Goal: Task Accomplishment & Management: Use online tool/utility

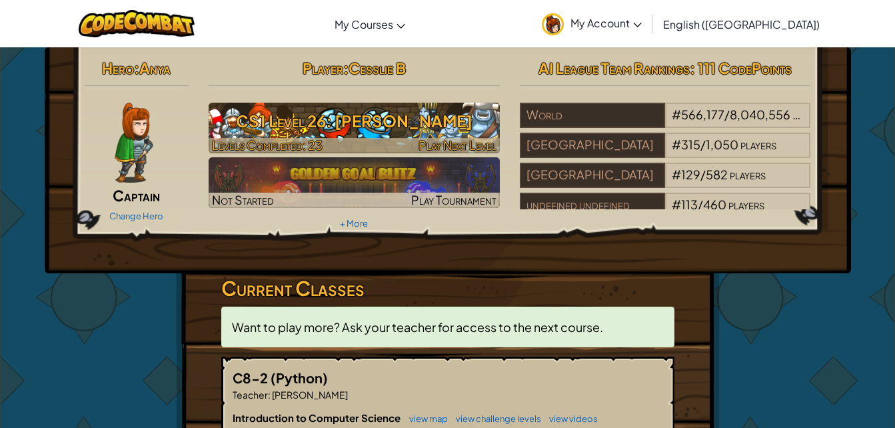
click at [407, 114] on h3 "CS1 Level 26: [PERSON_NAME]" at bounding box center [354, 121] width 291 height 30
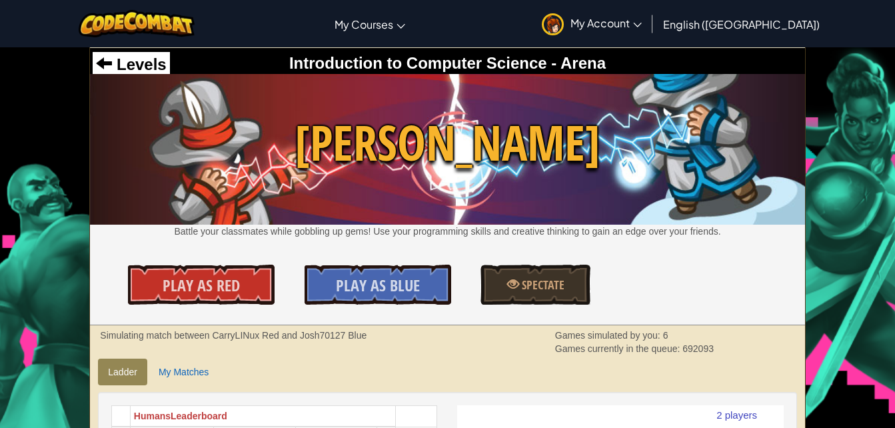
click at [834, 343] on div "Simulating match between CarryLINux Red and Josh70127 Blue Games simulated by y…" at bounding box center [480, 342] width 780 height 27
click at [112, 59] on span "Levels" at bounding box center [139, 64] width 54 height 18
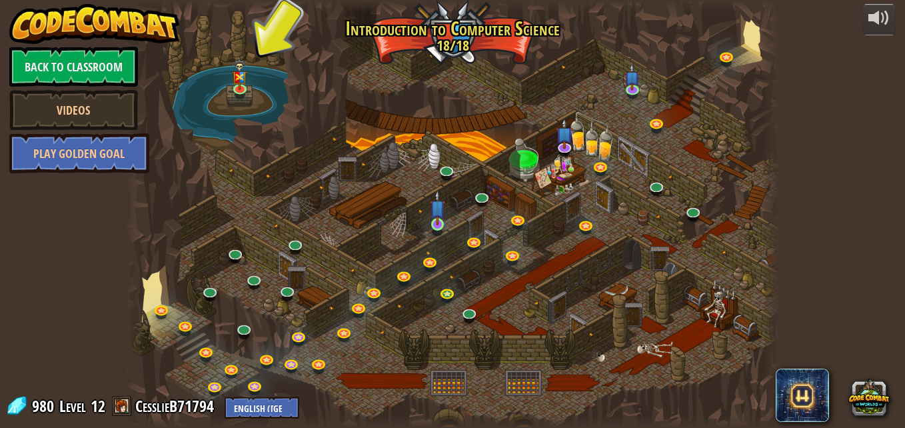
click at [443, 219] on img at bounding box center [437, 207] width 15 height 35
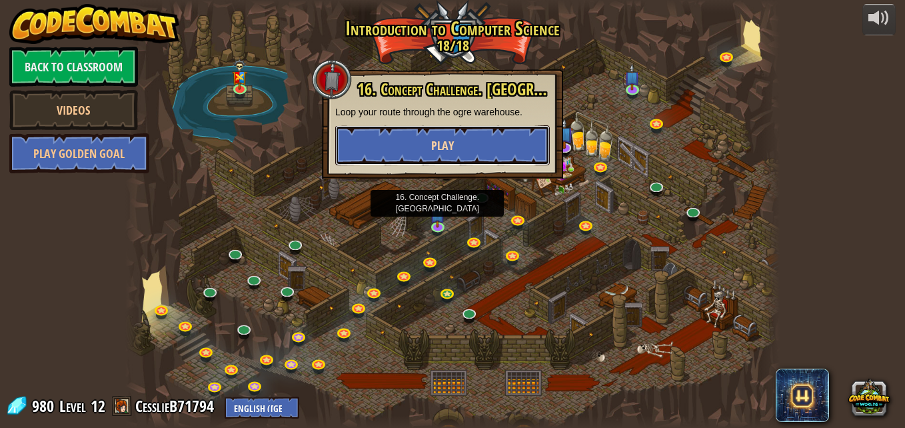
click at [512, 147] on button "Play" at bounding box center [442, 145] width 215 height 40
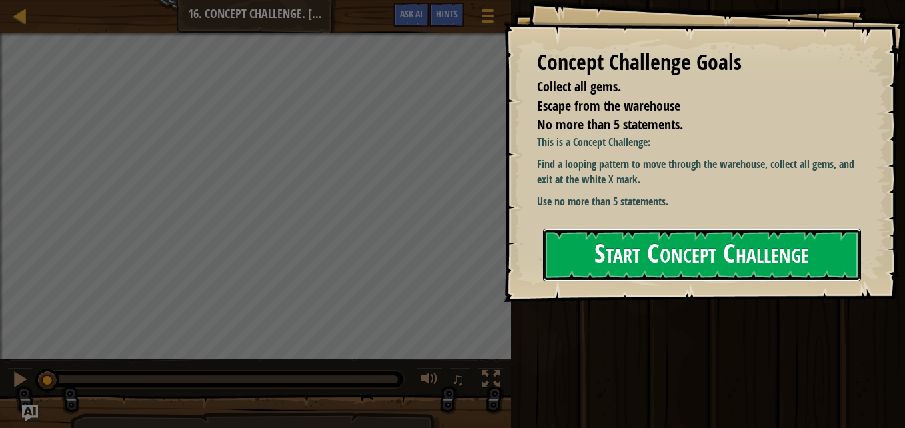
click at [818, 247] on button "Start Concept Challenge" at bounding box center [702, 255] width 318 height 53
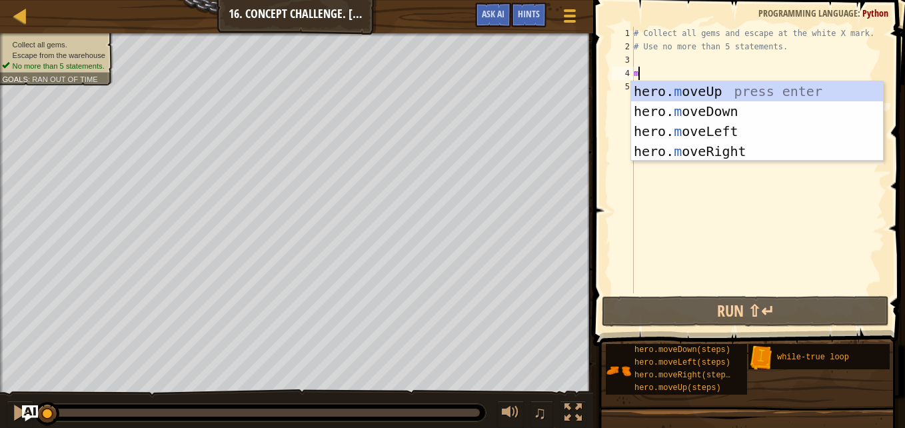
scroll to position [6, 0]
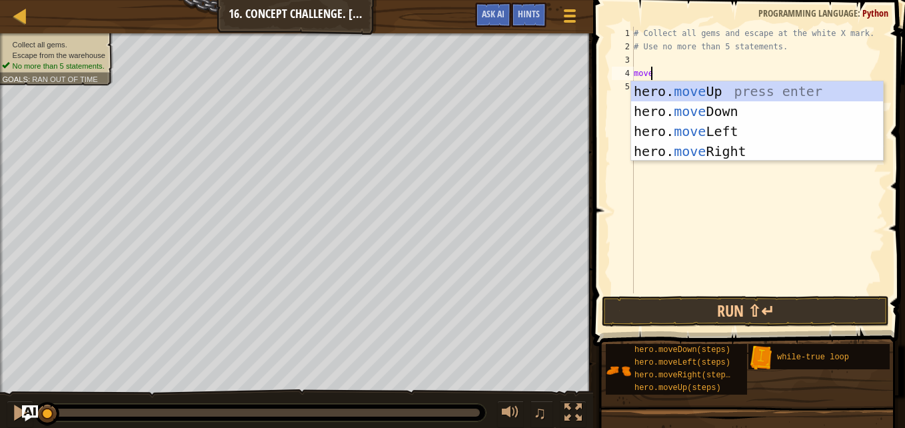
type textarea "move"
click at [680, 95] on div "hero. move Up press enter hero. move Down press enter hero. move Left press ent…" at bounding box center [757, 141] width 252 height 120
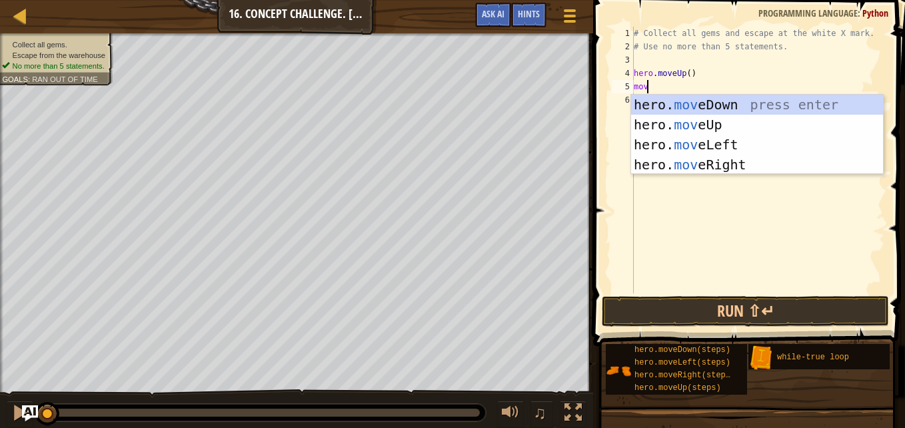
type textarea "move"
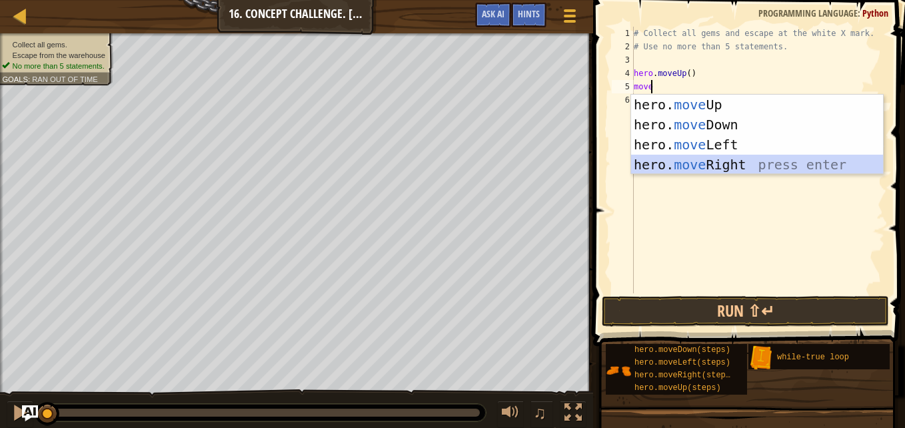
click at [706, 165] on div "hero. move Up press enter hero. move Down press enter hero. move Left press ent…" at bounding box center [757, 155] width 252 height 120
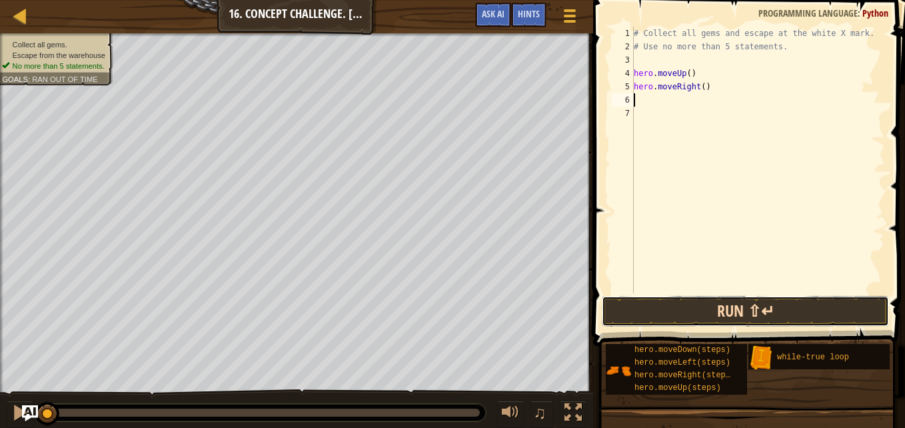
click at [622, 313] on button "Run ⇧↵" at bounding box center [745, 311] width 287 height 31
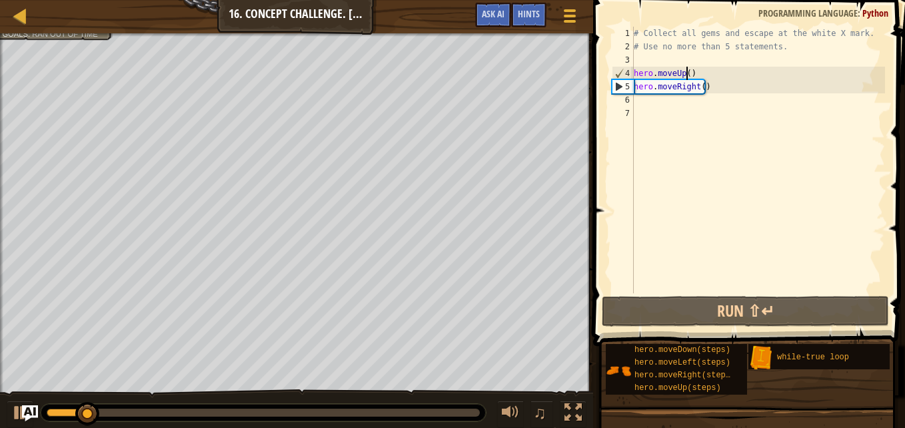
click at [684, 75] on div "# Collect all gems and escape at the white X mark. # Use no more than 5 stateme…" at bounding box center [758, 173] width 254 height 293
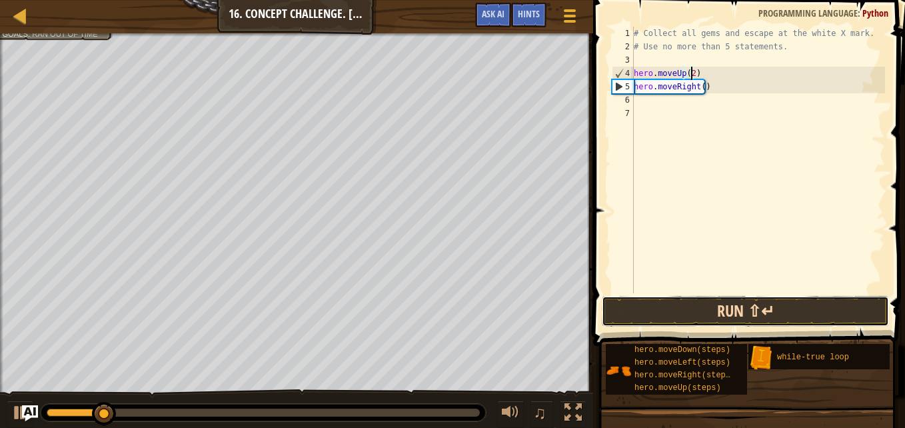
click at [657, 312] on button "Run ⇧↵" at bounding box center [745, 311] width 287 height 31
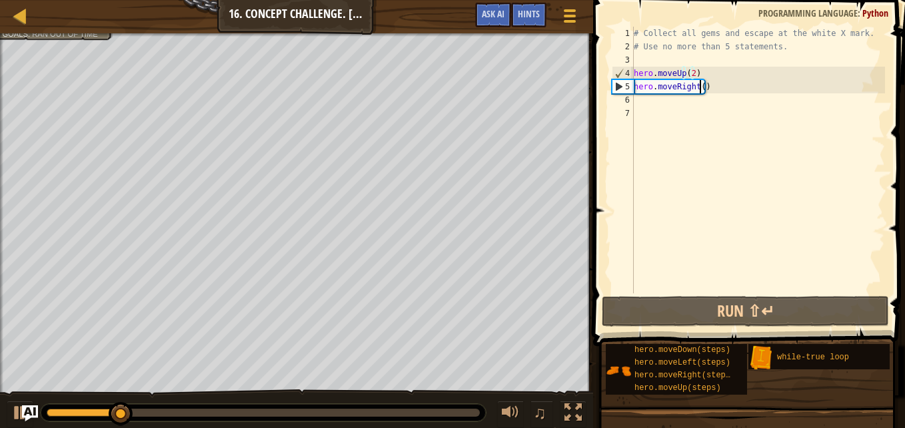
click at [698, 90] on div "# Collect all gems and escape at the white X mark. # Use no more than 5 stateme…" at bounding box center [758, 173] width 254 height 293
type textarea "hero.moveRight(2)"
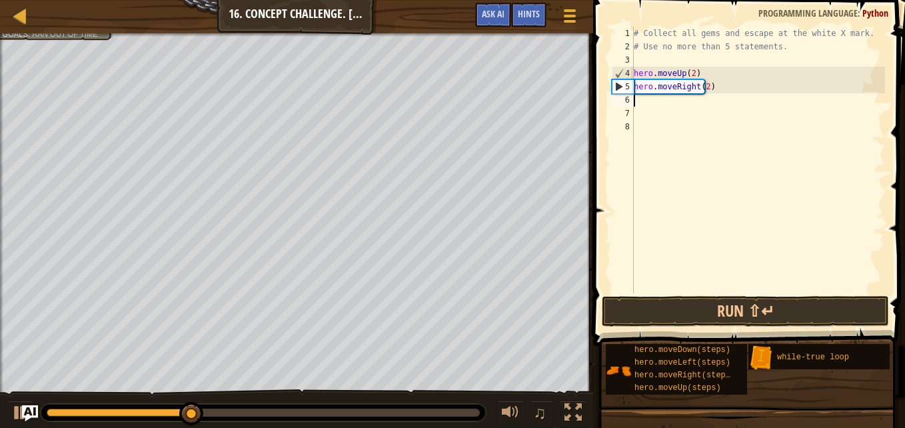
scroll to position [6, 0]
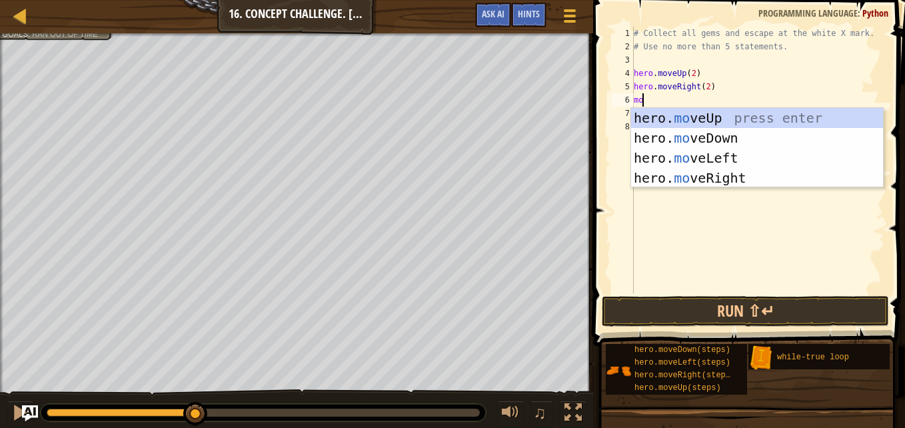
type textarea "move"
click at [694, 141] on div "hero. move Up press enter hero. move Down press enter hero. move Left press ent…" at bounding box center [757, 168] width 252 height 120
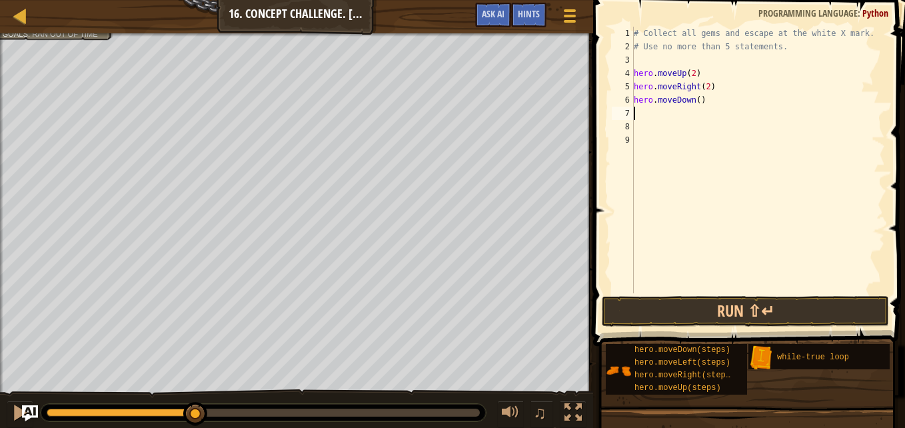
scroll to position [6, 0]
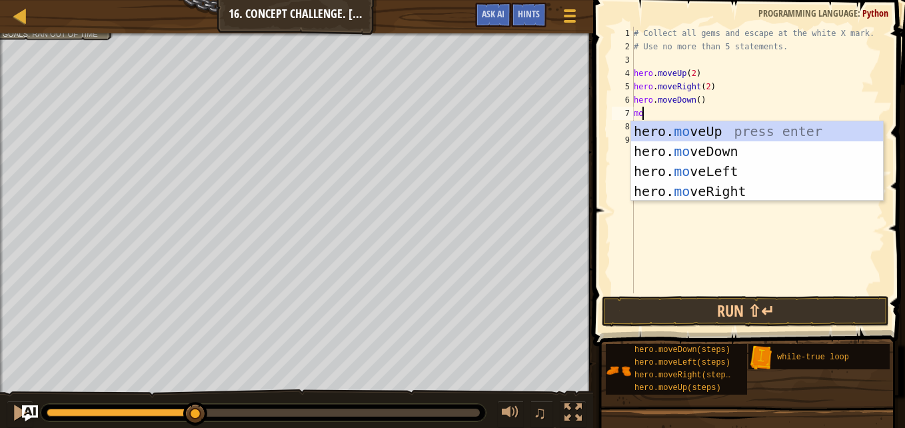
type textarea "move"
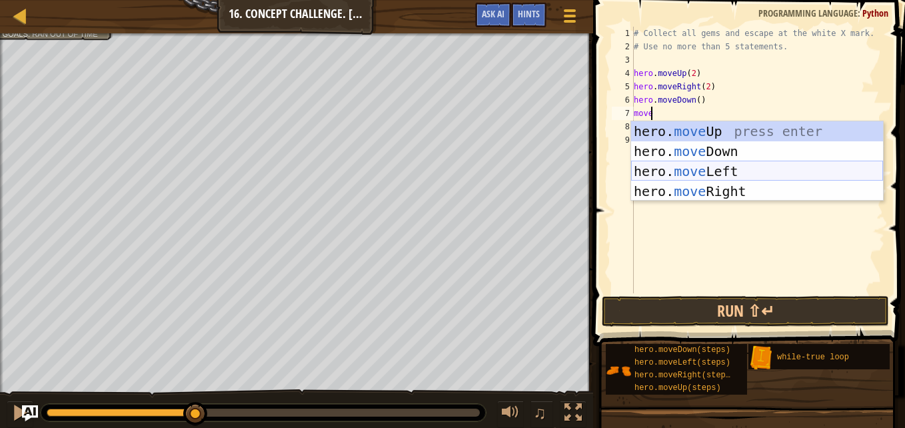
click at [698, 163] on div "hero. move Up press enter hero. move Down press enter hero. move Left press ent…" at bounding box center [757, 181] width 252 height 120
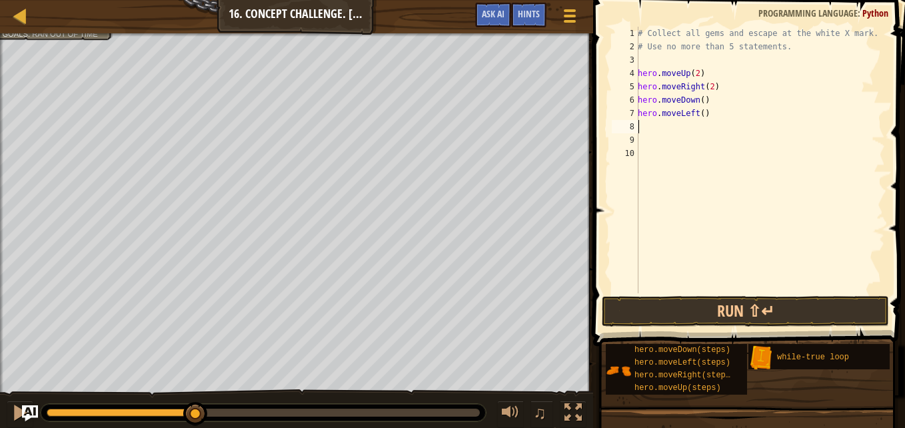
scroll to position [6, 0]
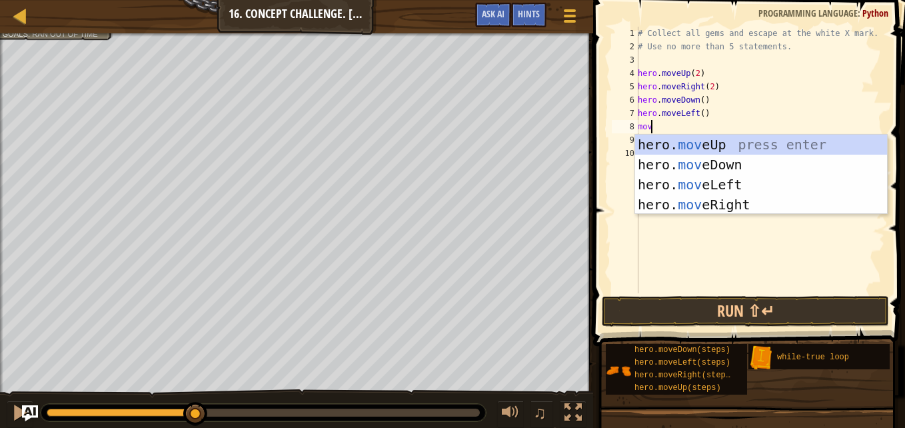
type textarea "move"
click at [704, 152] on div "hero. move Up press enter hero. move Down press enter hero. move Left press ent…" at bounding box center [761, 195] width 252 height 120
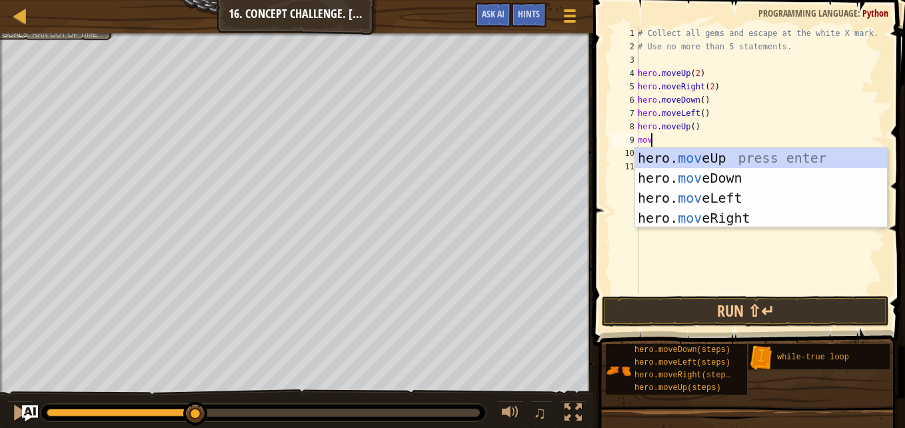
type textarea "move"
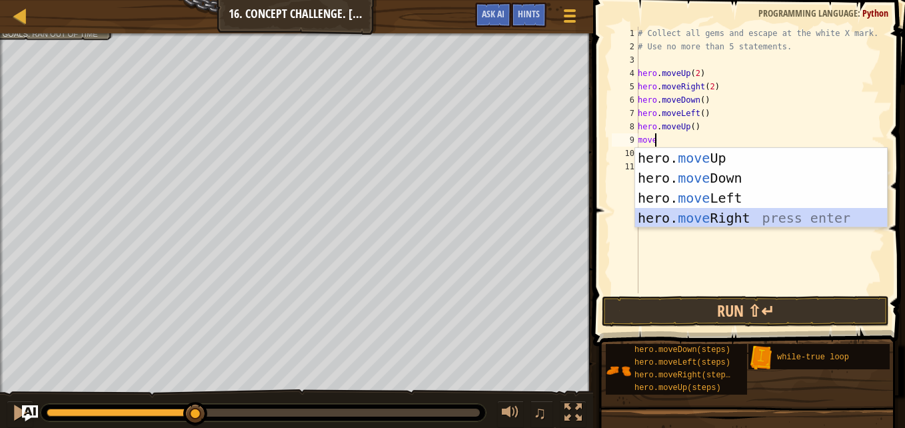
click at [707, 208] on div "hero. move Up press enter hero. move Down press enter hero. move Left press ent…" at bounding box center [761, 208] width 252 height 120
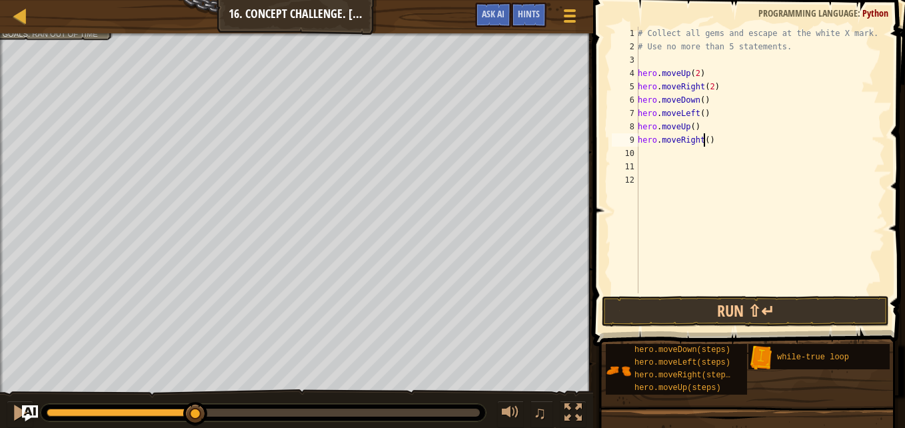
click at [704, 140] on div "# Collect all gems and escape at the white X mark. # Use no more than 5 stateme…" at bounding box center [760, 173] width 250 height 293
click at [686, 309] on button "Run ⇧↵" at bounding box center [745, 311] width 287 height 31
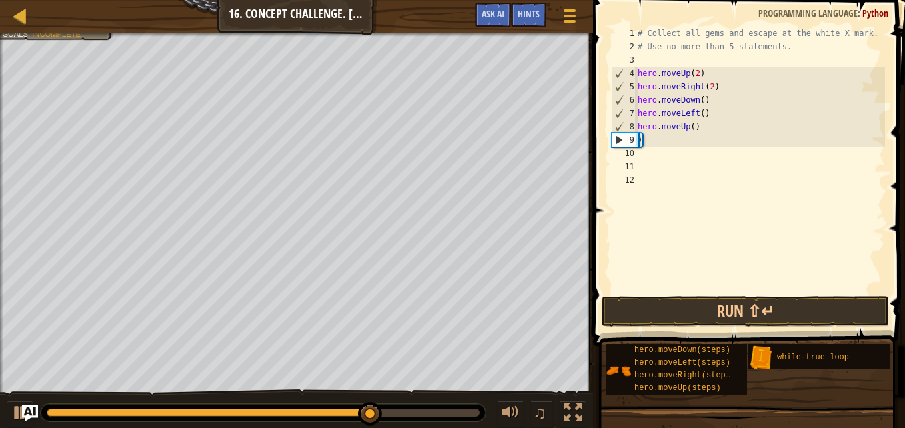
scroll to position [6, 0]
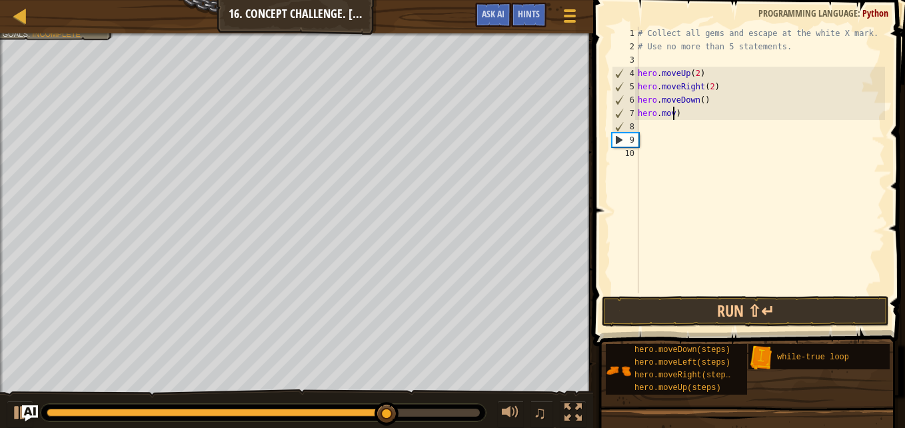
type textarea ")"
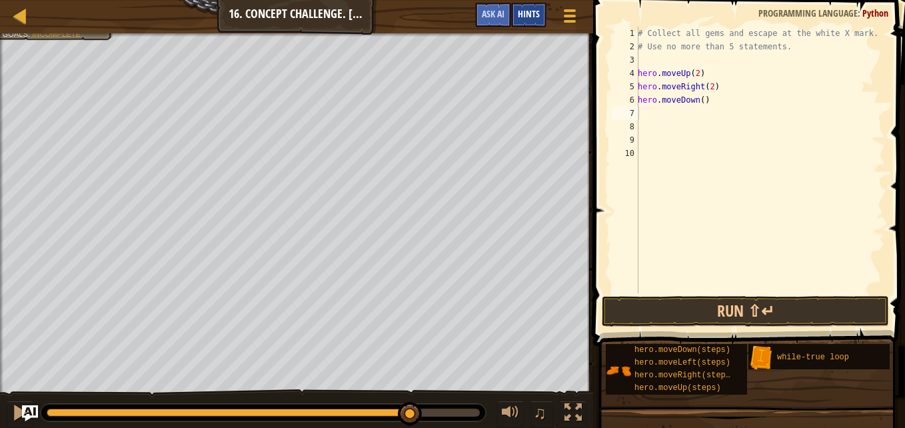
click at [520, 15] on span "Hints" at bounding box center [529, 13] width 22 height 13
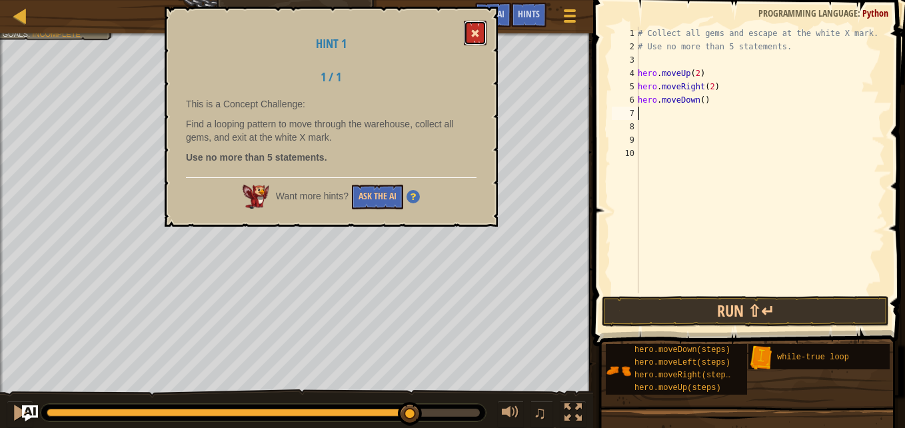
click at [480, 32] on button at bounding box center [475, 33] width 23 height 25
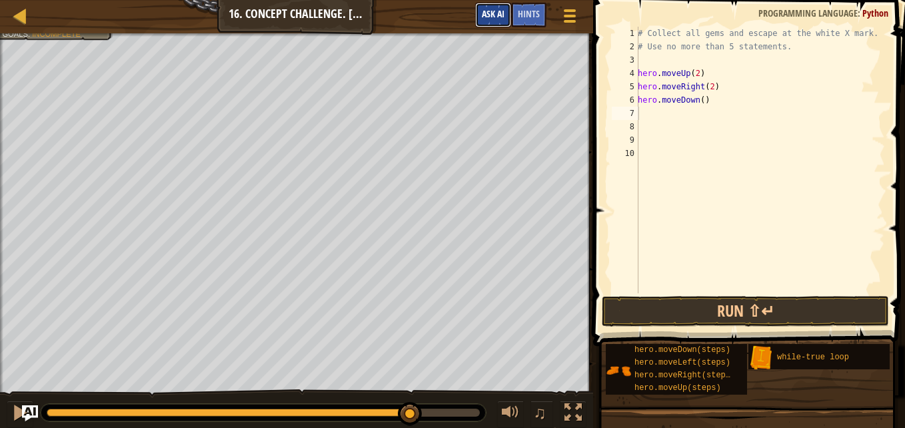
click at [491, 17] on span "Ask AI" at bounding box center [493, 13] width 23 height 13
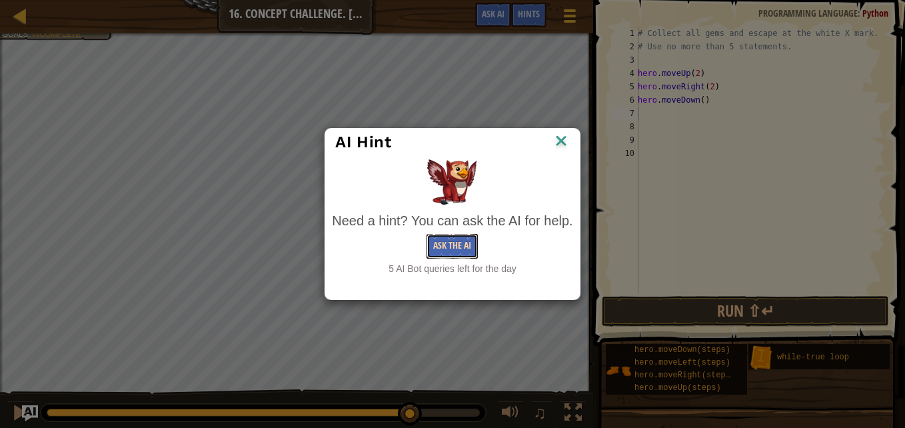
click at [444, 245] on button "Ask the AI" at bounding box center [452, 246] width 51 height 25
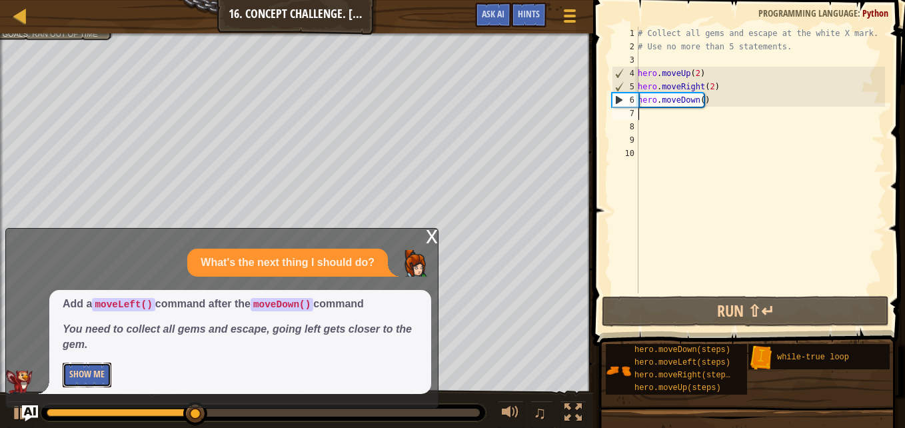
click at [85, 377] on button "Show Me" at bounding box center [87, 375] width 49 height 25
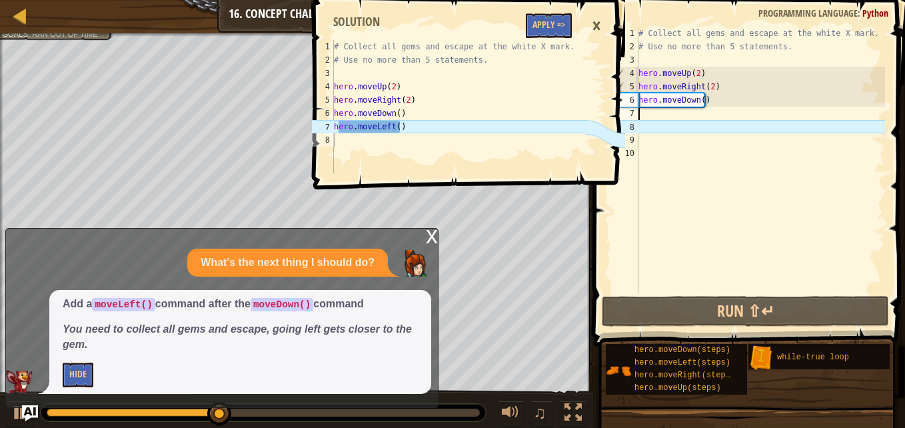
click at [671, 115] on div "# Collect all gems and escape at the white X mark. # Use no more than 5 stateme…" at bounding box center [760, 173] width 249 height 293
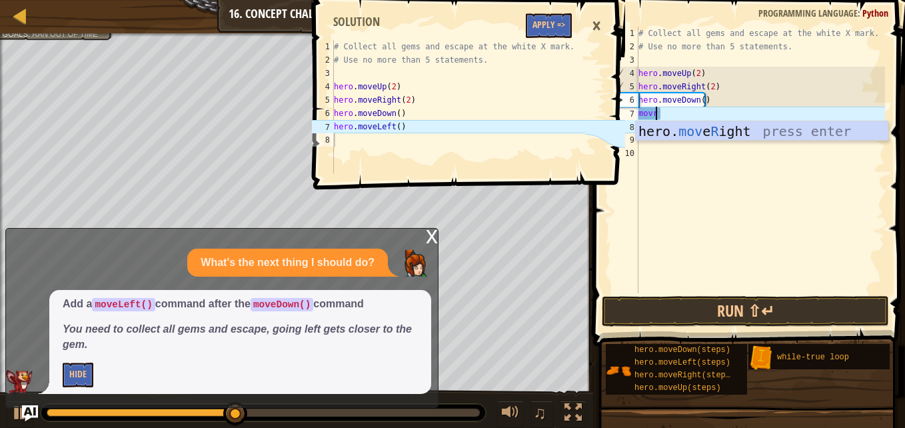
scroll to position [6, 1]
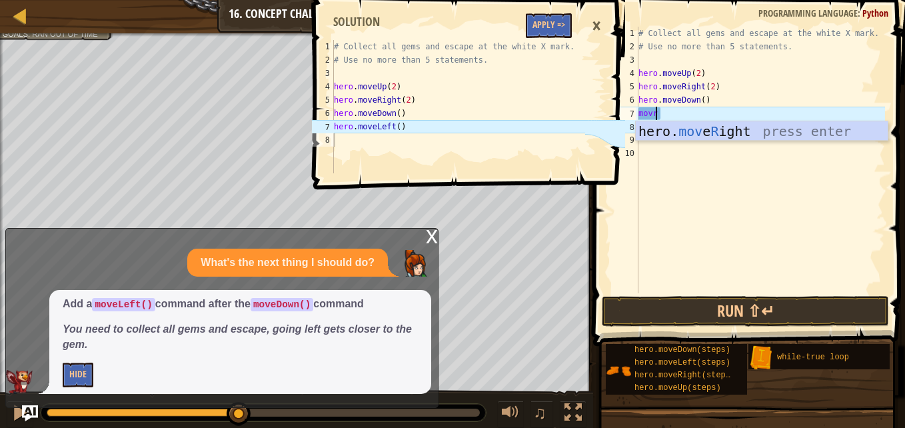
type textarea "move"
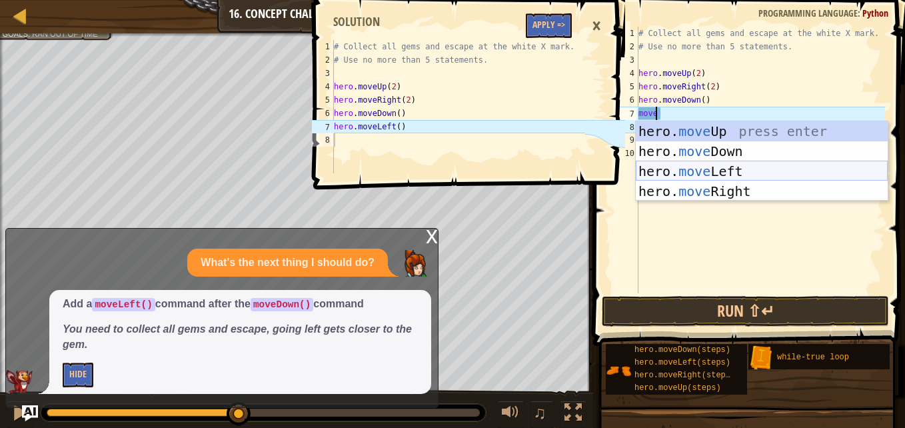
click at [712, 173] on div "hero. move Up press enter hero. move Down press enter hero. move Left press ent…" at bounding box center [762, 181] width 252 height 120
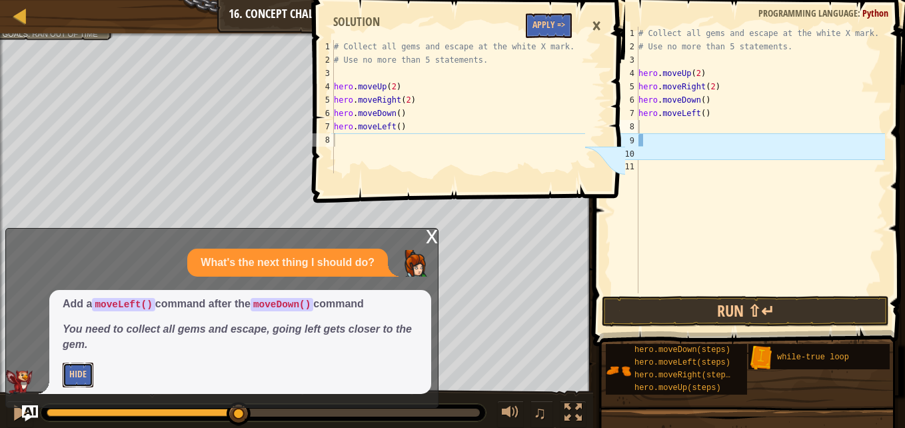
click at [88, 370] on button "Hide" at bounding box center [78, 375] width 31 height 25
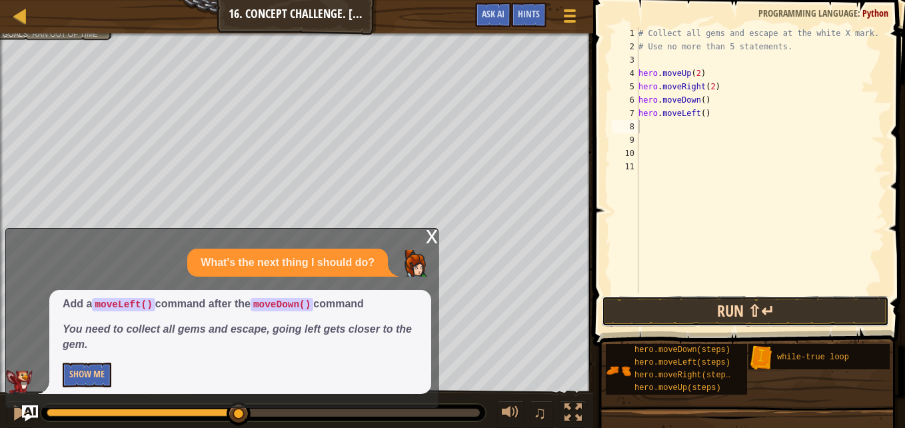
click at [640, 307] on button "Run ⇧↵" at bounding box center [745, 311] width 287 height 31
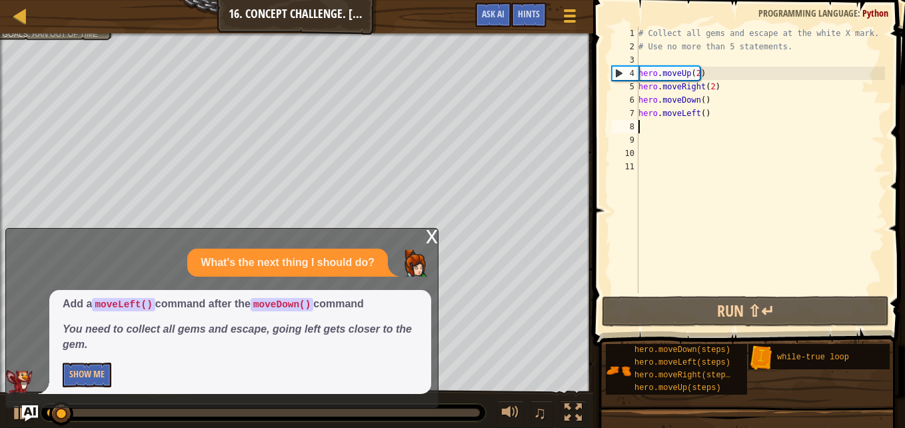
click at [434, 233] on div "x" at bounding box center [432, 235] width 12 height 13
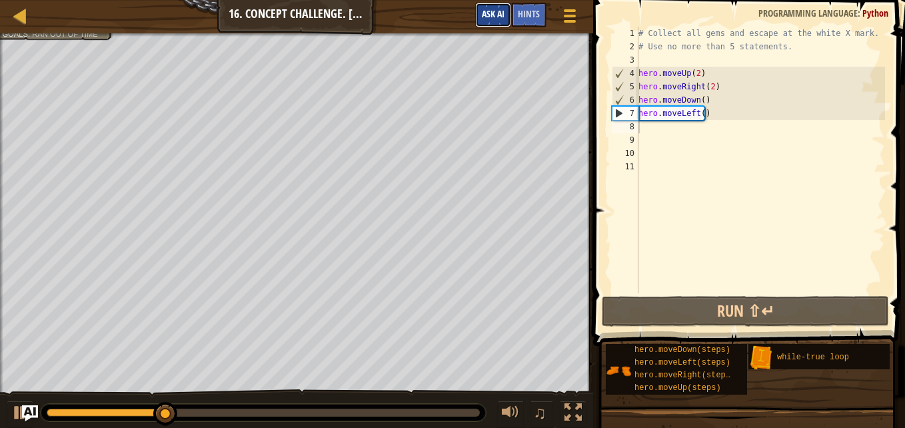
click at [482, 6] on button "Ask AI" at bounding box center [493, 15] width 36 height 25
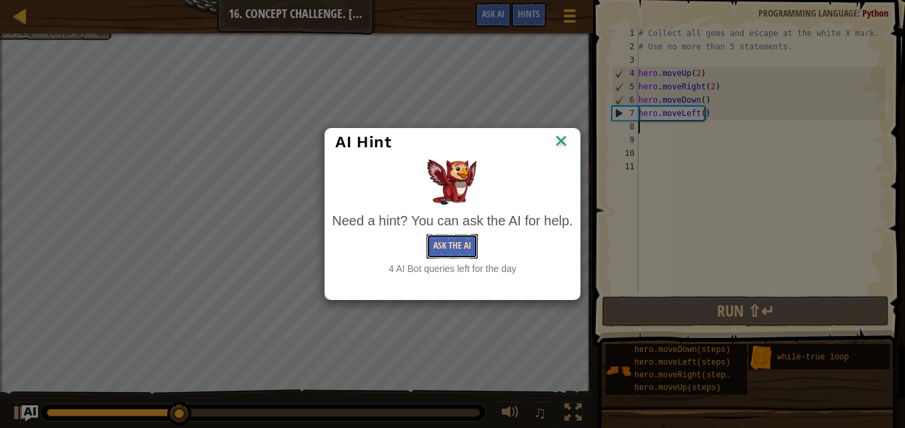
click at [471, 236] on button "Ask the AI" at bounding box center [452, 246] width 51 height 25
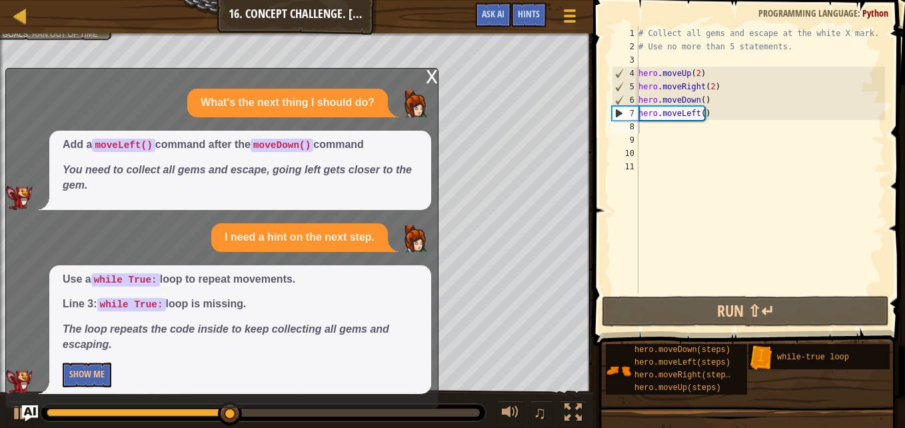
click at [430, 77] on div "x" at bounding box center [432, 75] width 12 height 13
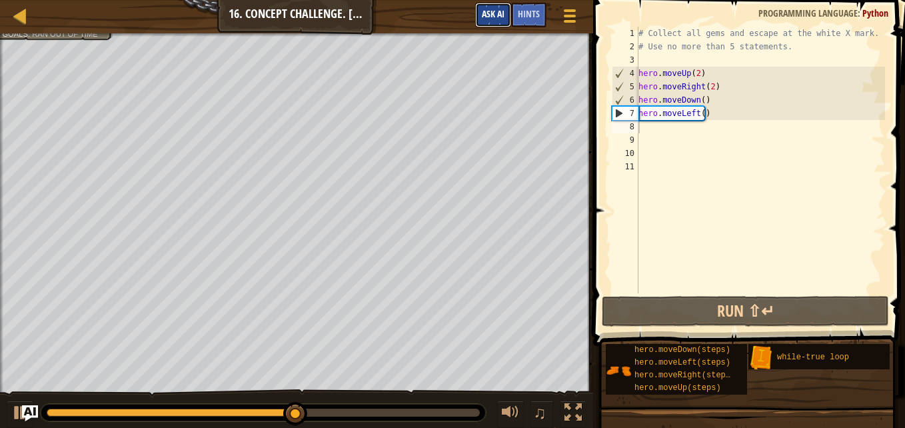
click at [495, 17] on span "Ask AI" at bounding box center [493, 13] width 23 height 13
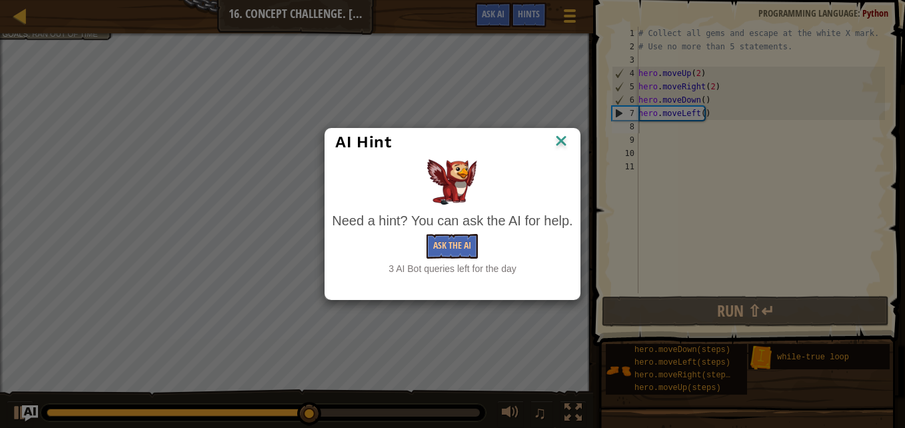
click at [562, 142] on img at bounding box center [560, 142] width 17 height 20
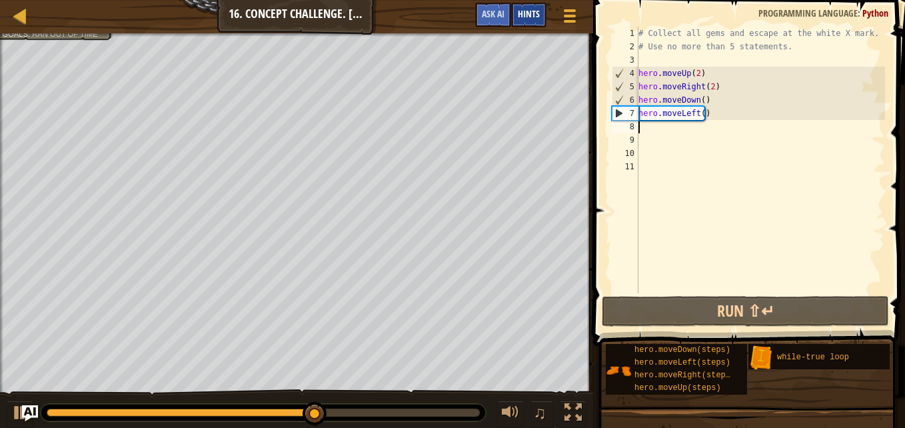
click at [527, 17] on span "Hints" at bounding box center [529, 13] width 22 height 13
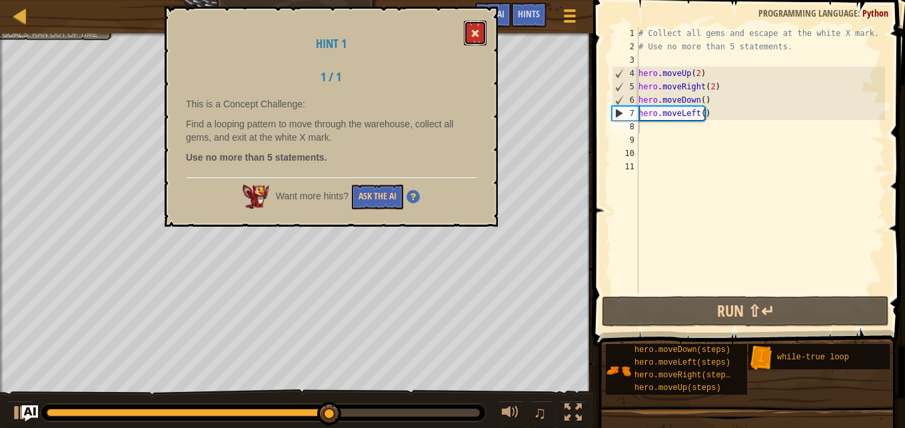
click at [469, 37] on button at bounding box center [475, 33] width 23 height 25
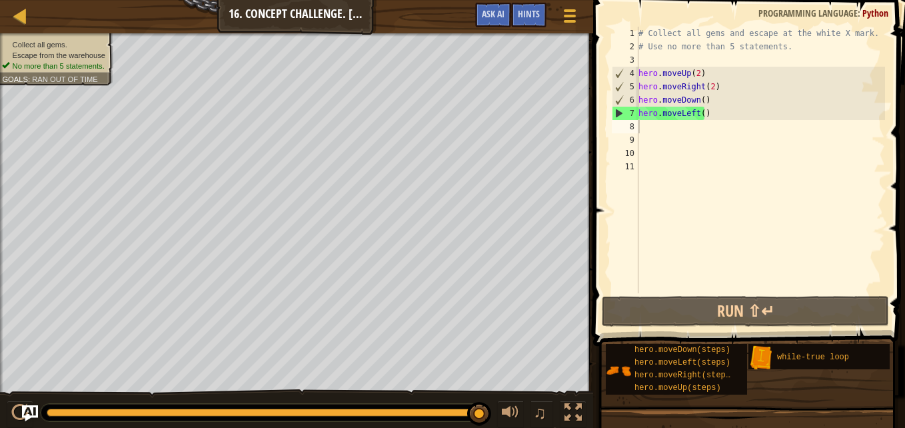
click at [728, 69] on div "# Collect all gems and escape at the white X mark. # Use no more than 5 stateme…" at bounding box center [760, 173] width 249 height 293
type textarea "hero.moveUp(2)"
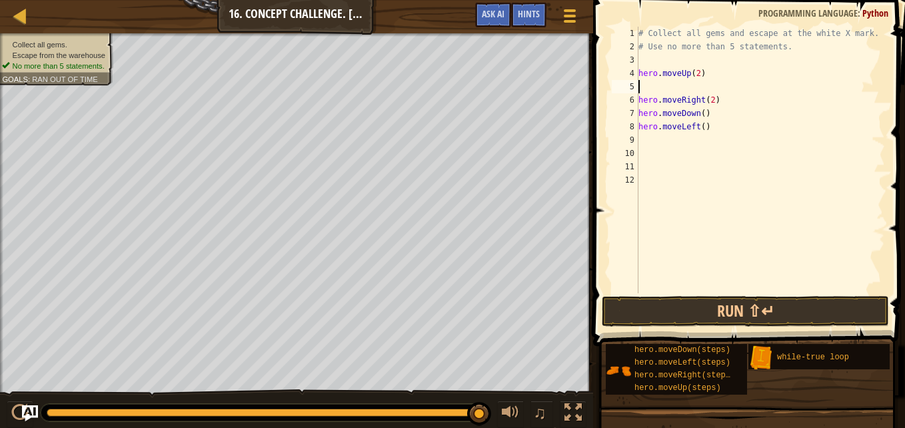
type textarea "hero.moveUp(2)"
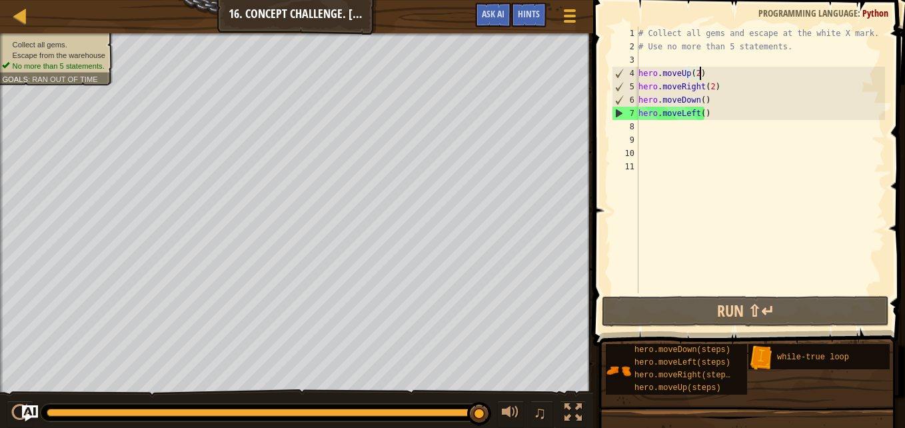
click at [657, 59] on div "# Collect all gems and escape at the white X mark. # Use no more than 5 stateme…" at bounding box center [760, 173] width 249 height 293
type textarea "m"
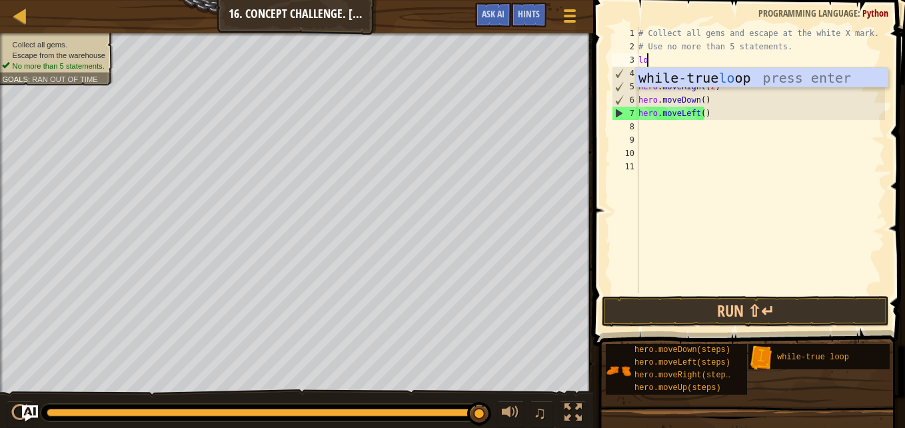
type textarea "loo"
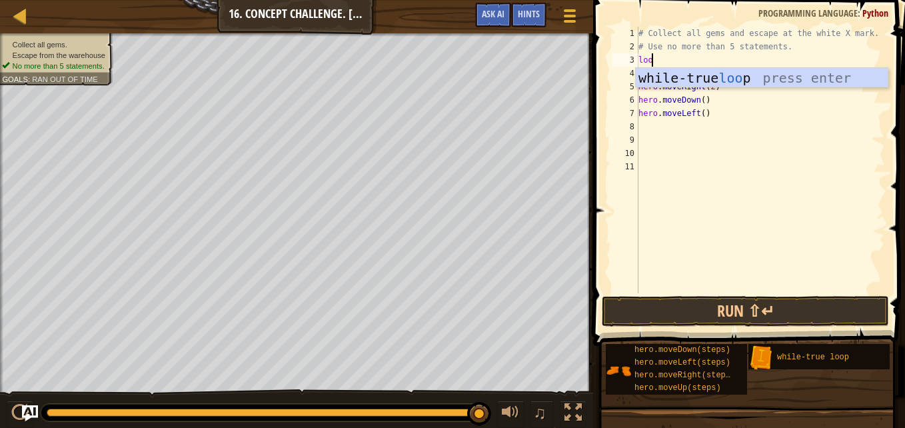
click at [798, 75] on div "while-true loo p press enter" at bounding box center [762, 98] width 252 height 60
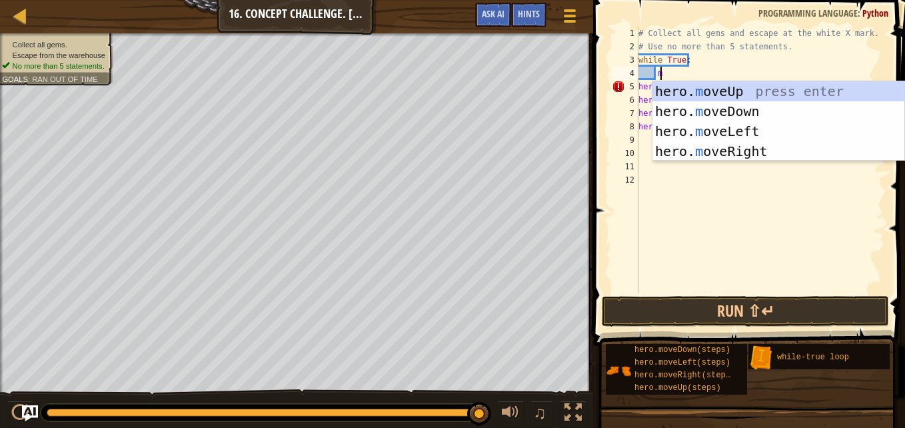
scroll to position [6, 1]
type textarea "mov"
click at [732, 96] on div "hero. mov eUp press enter hero. mov eDown press enter hero. mov eLeft press ent…" at bounding box center [778, 141] width 252 height 120
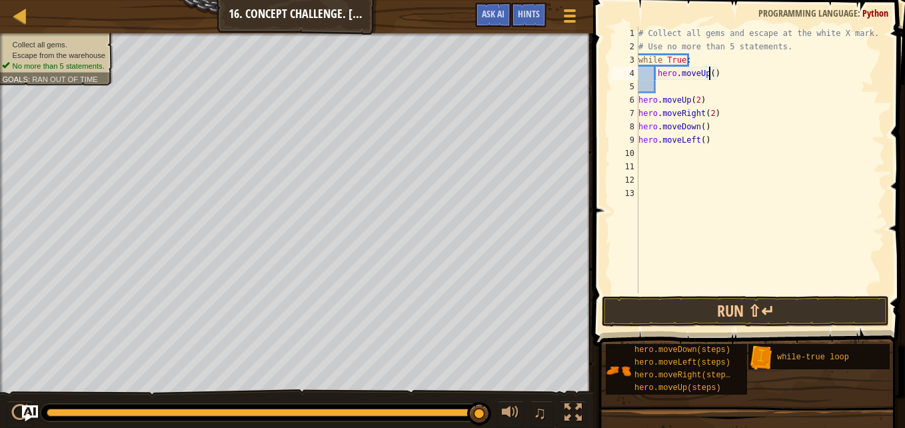
click at [708, 75] on div "# Collect all gems and escape at the white X mark. # Use no more than 5 stateme…" at bounding box center [760, 173] width 249 height 293
type textarea "hero.moveUp(2)"
click at [690, 89] on div "# Collect all gems and escape at the white X mark. # Use no more than 5 stateme…" at bounding box center [760, 173] width 249 height 293
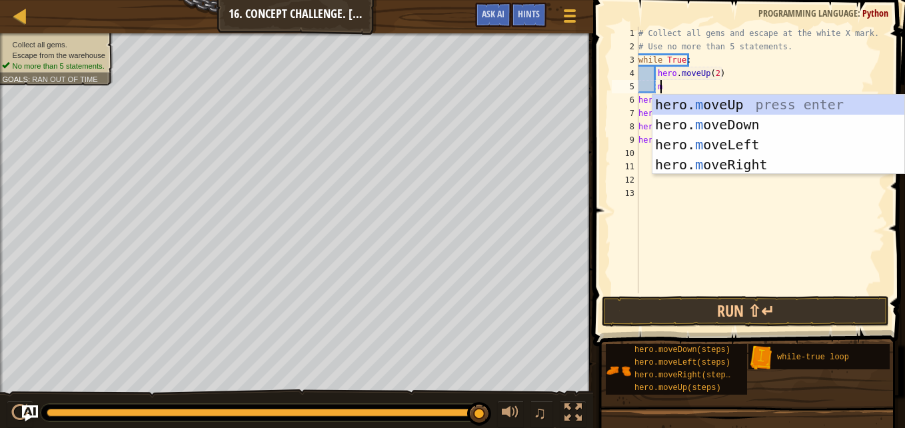
type textarea "mo"
click at [730, 170] on div "hero. mo veUp press enter hero. mo veDown press enter hero. mo veLeft press ent…" at bounding box center [778, 155] width 252 height 120
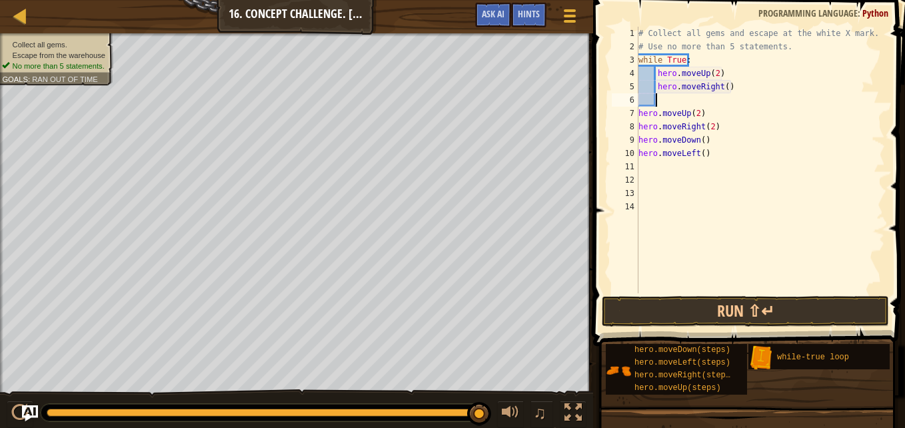
scroll to position [6, 1]
click at [721, 89] on div "# Collect all gems and escape at the white X mark. # Use no more than 5 stateme…" at bounding box center [760, 173] width 249 height 293
type textarea "hero.moveRight(2)"
click at [687, 102] on div "# Collect all gems and escape at the white X mark. # Use no more than 5 stateme…" at bounding box center [760, 173] width 249 height 293
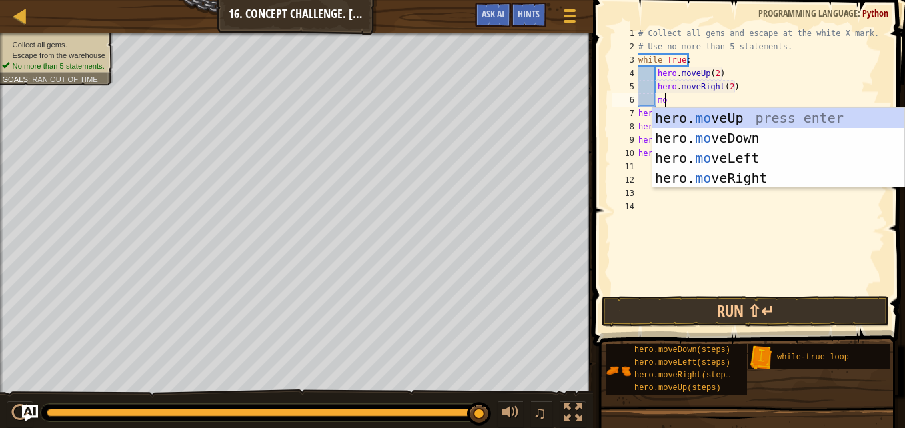
scroll to position [6, 1]
type textarea "mov"
click at [697, 141] on div "hero. mov eUp press enter hero. mov eDown press enter hero. mov eLeft press ent…" at bounding box center [778, 168] width 252 height 120
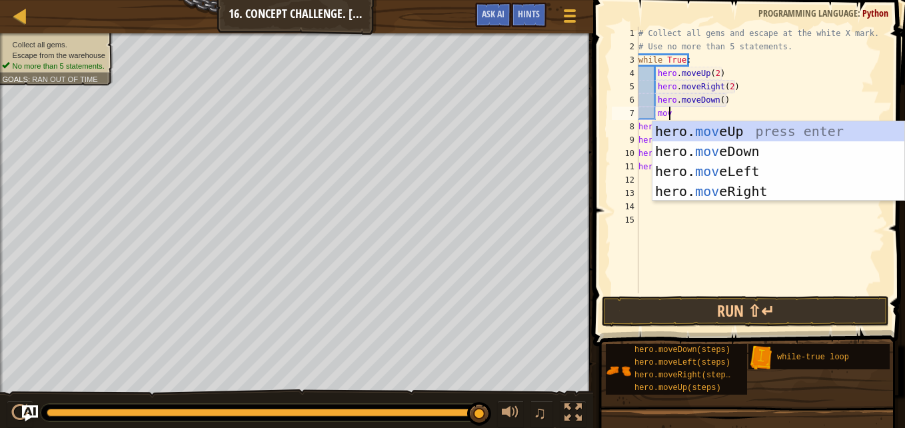
type textarea "movl"
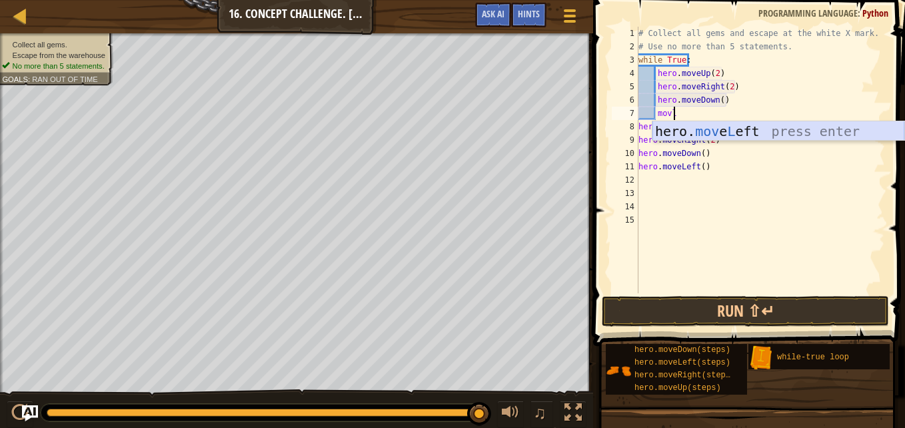
click at [720, 133] on div "hero. mov e L eft press enter" at bounding box center [778, 151] width 252 height 60
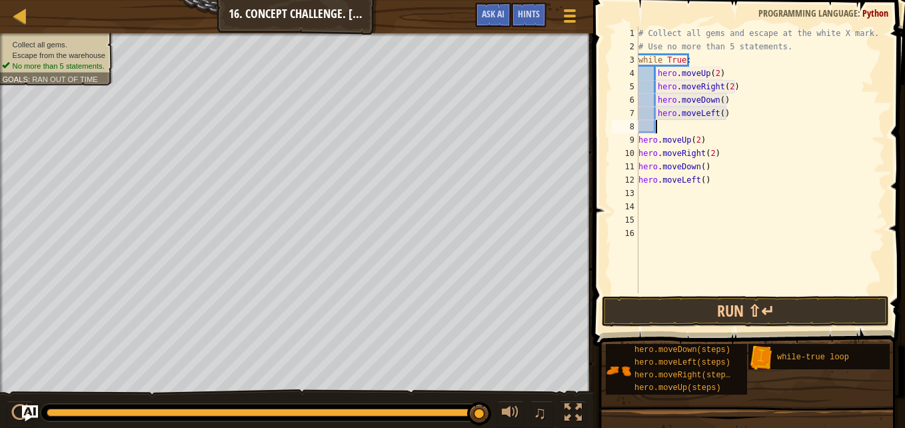
scroll to position [6, 1]
click at [720, 185] on div "# Collect all gems and escape at the white X mark. # Use no more than 5 stateme…" at bounding box center [760, 173] width 249 height 293
type textarea "h"
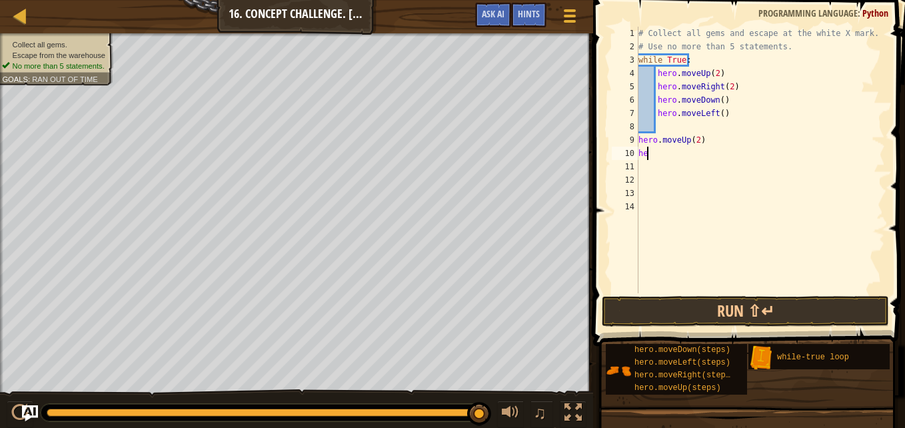
type textarea "h"
click at [619, 313] on button "Run ⇧↵" at bounding box center [745, 311] width 287 height 31
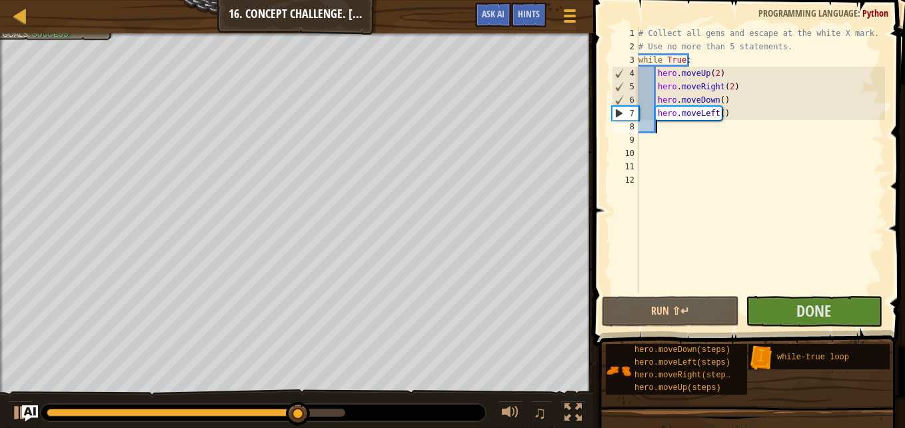
click at [782, 292] on div "# Collect all gems and escape at the white X mark. # Use no more than 5 stateme…" at bounding box center [760, 173] width 249 height 293
click at [780, 311] on button "Done" at bounding box center [814, 311] width 137 height 31
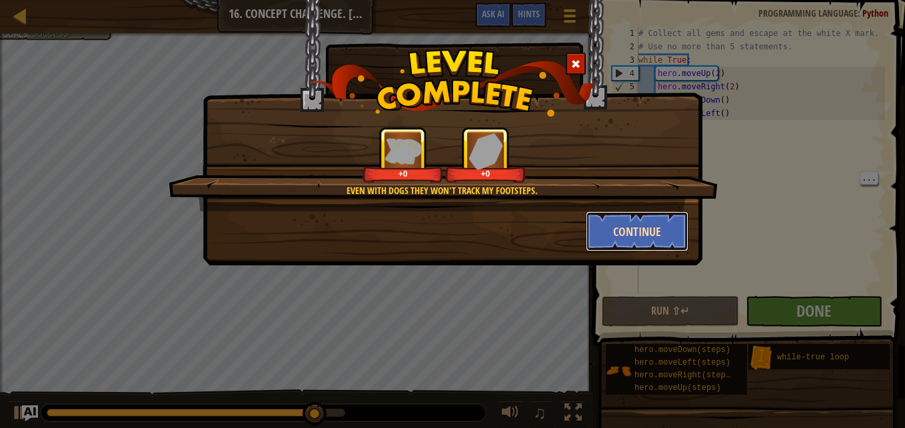
click at [635, 251] on button "Continue" at bounding box center [637, 231] width 103 height 40
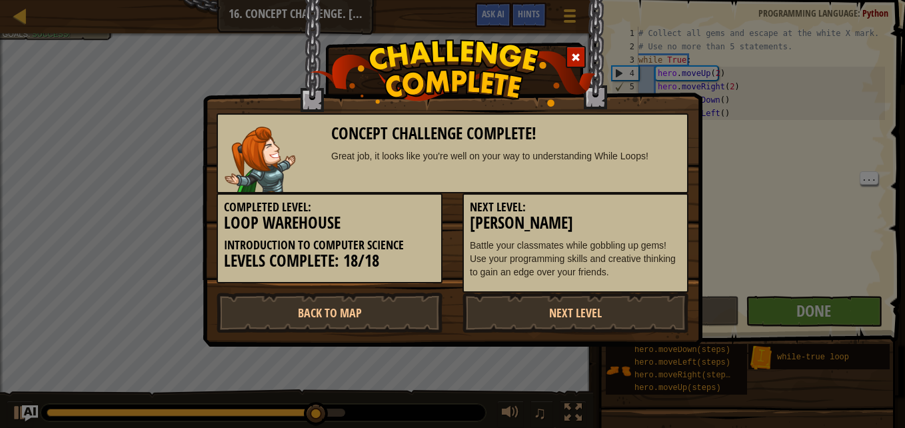
click at [604, 203] on h5 "Next Level:" at bounding box center [575, 207] width 211 height 13
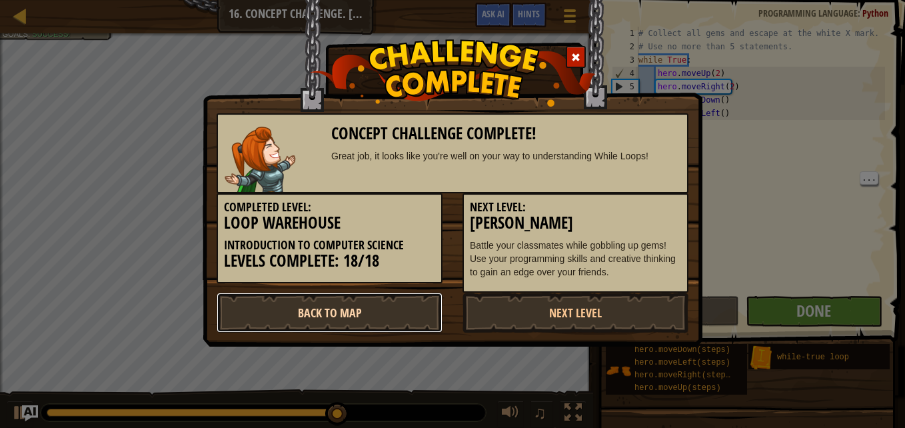
click at [409, 309] on link "Back to Map" at bounding box center [330, 313] width 226 height 40
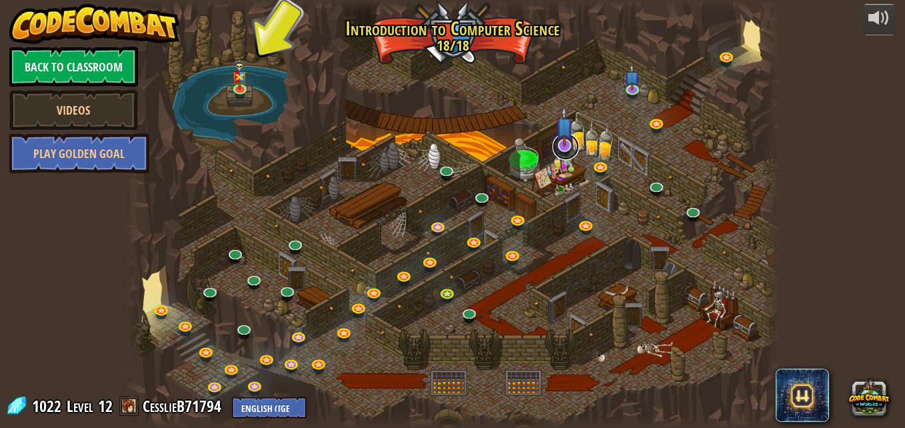
click at [564, 151] on link at bounding box center [565, 146] width 27 height 27
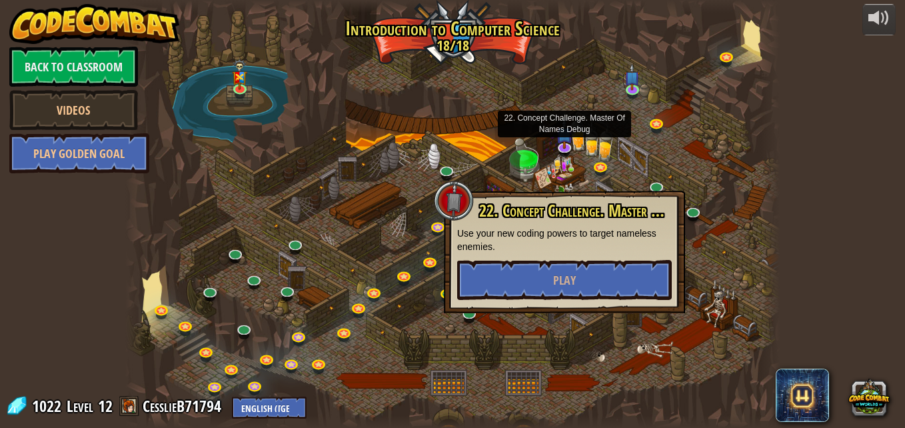
click at [499, 151] on div at bounding box center [452, 214] width 654 height 428
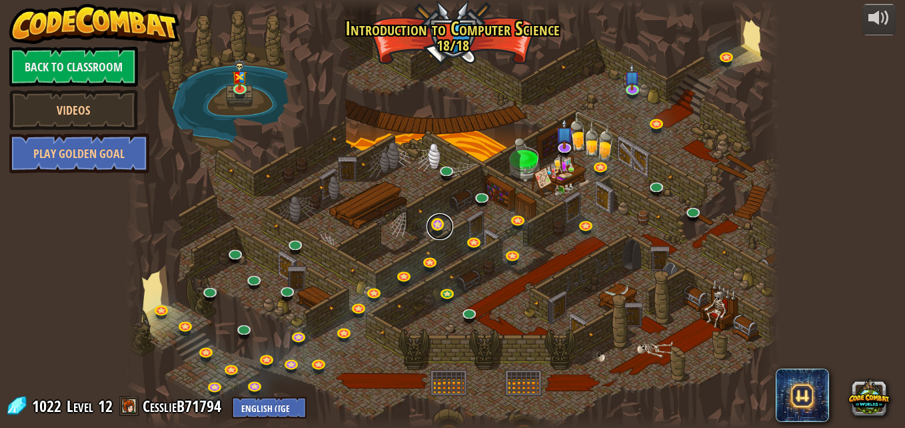
click at [437, 221] on link at bounding box center [440, 226] width 27 height 27
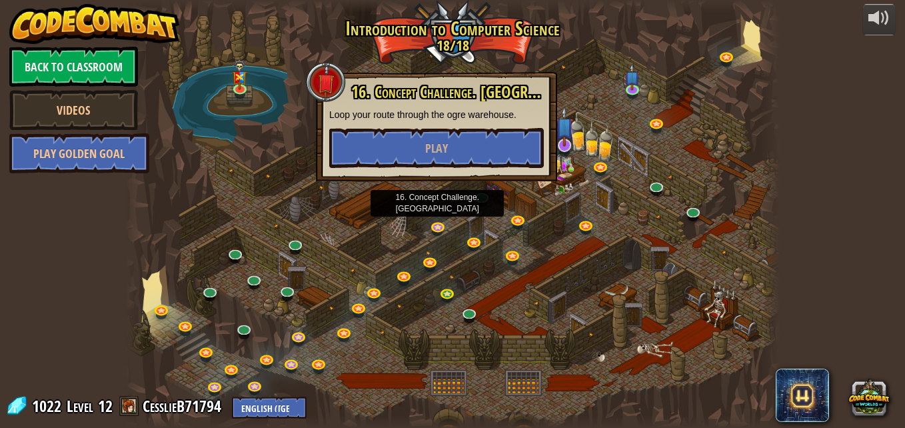
click at [566, 139] on img at bounding box center [565, 126] width 18 height 41
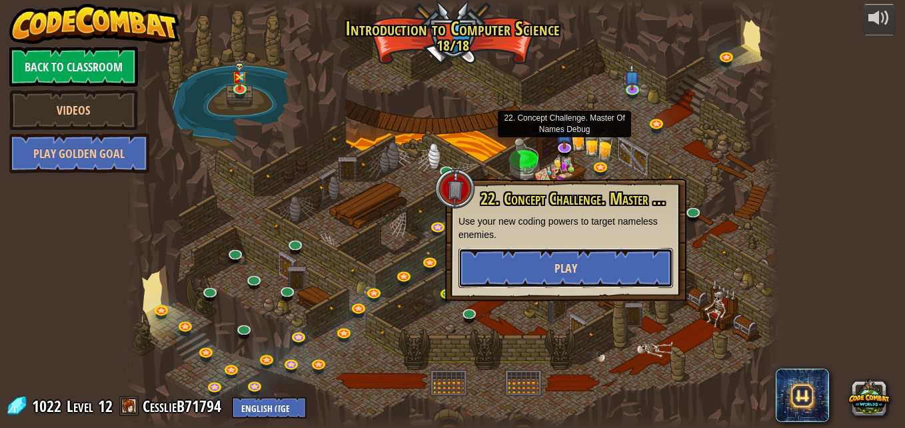
click at [506, 285] on button "Play" at bounding box center [566, 268] width 215 height 40
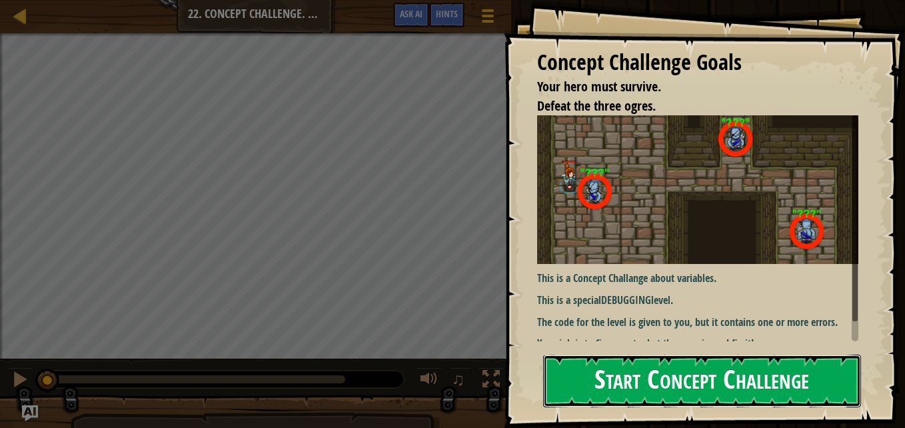
click at [815, 367] on button "Start Concept Challenge" at bounding box center [702, 381] width 318 height 53
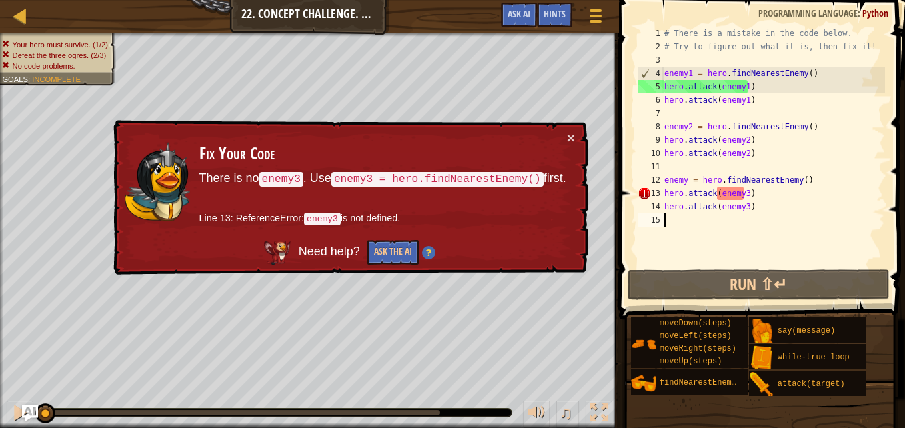
click at [855, 227] on div "# There is a mistake in the code below. # Try to figure out what it is, then fi…" at bounding box center [773, 160] width 223 height 267
click at [687, 181] on div "# There is a mistake in the code below. # Try to figure out what it is, then fi…" at bounding box center [773, 160] width 223 height 267
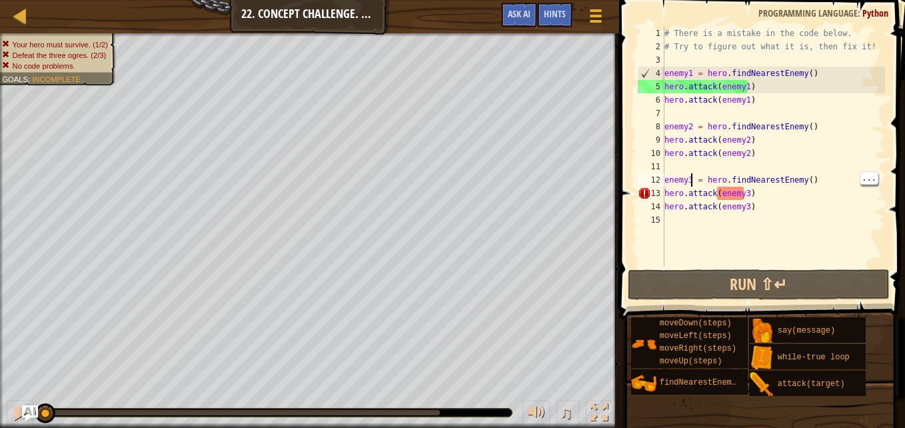
scroll to position [6, 2]
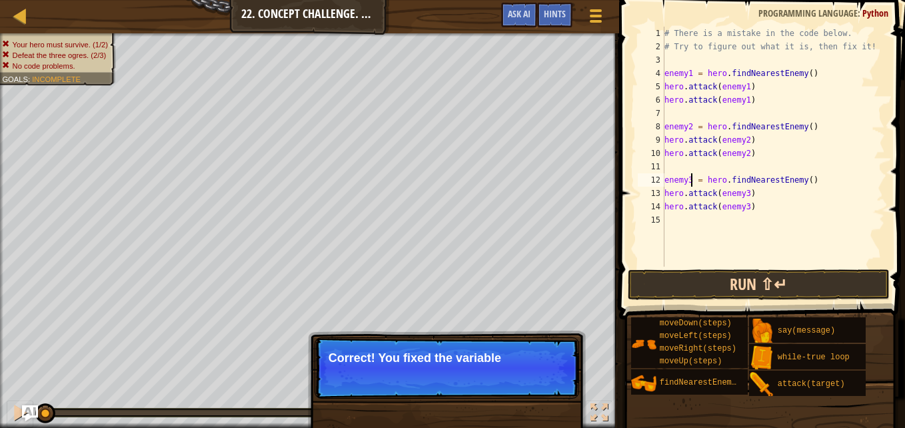
type textarea "enemy3 = hero.findNearestEnemy()"
click at [728, 273] on button "Run ⇧↵" at bounding box center [759, 284] width 262 height 31
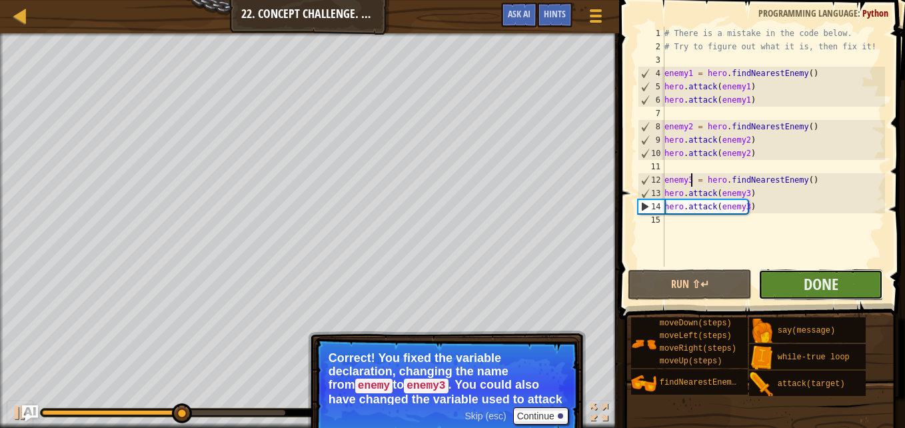
click at [792, 271] on button "Done" at bounding box center [820, 284] width 125 height 31
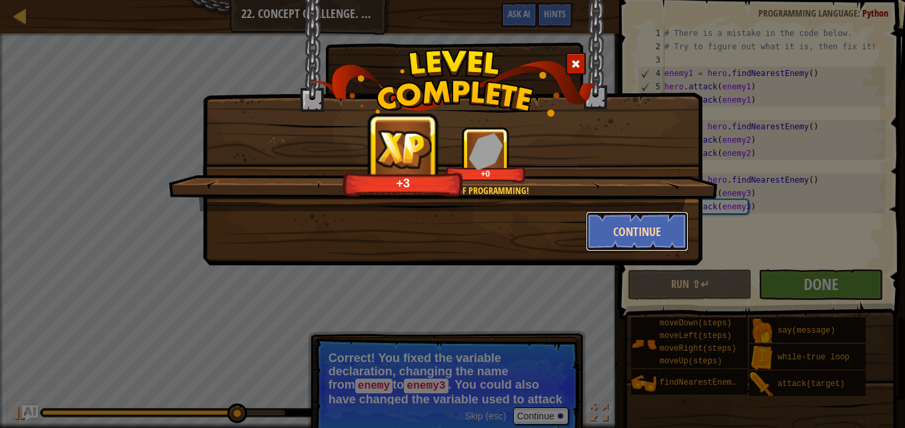
click at [651, 219] on button "Continue" at bounding box center [637, 231] width 103 height 40
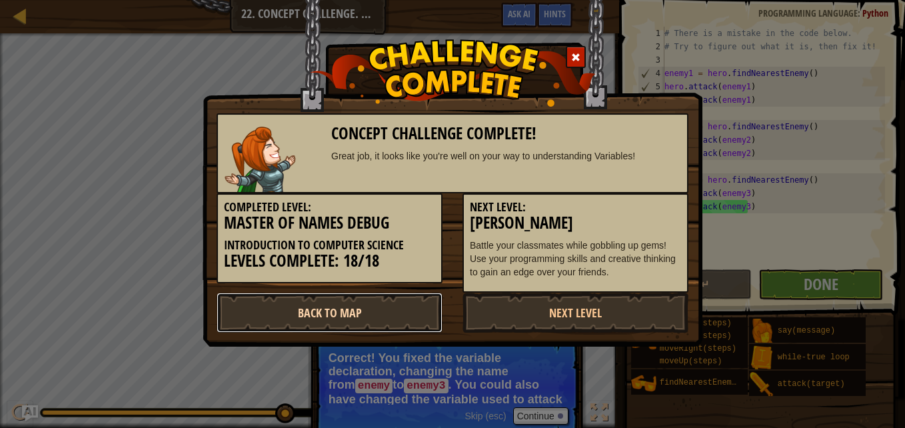
click at [423, 307] on link "Back to Map" at bounding box center [330, 313] width 226 height 40
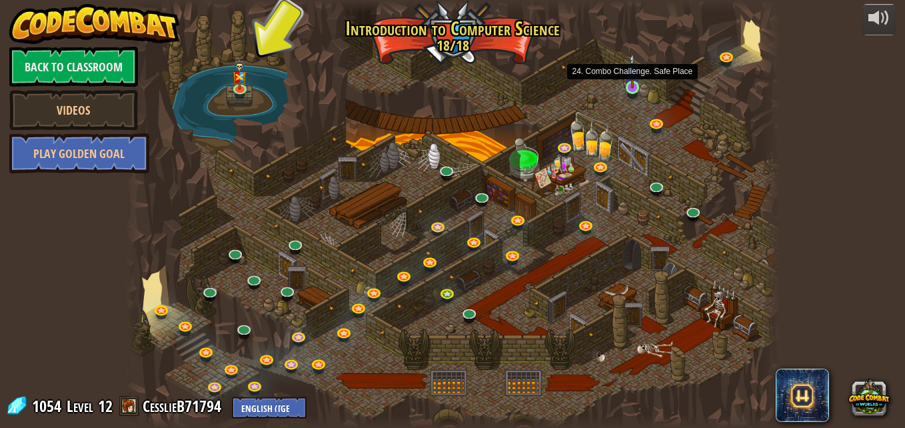
click at [632, 84] on img at bounding box center [631, 70] width 15 height 35
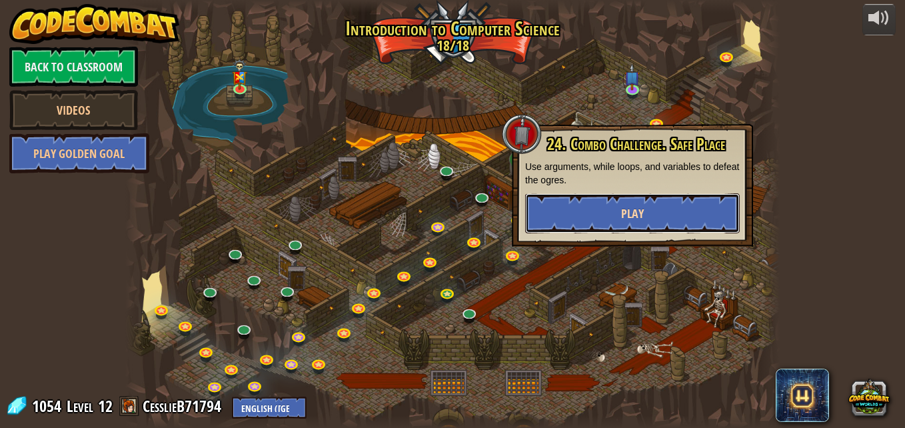
click at [610, 228] on button "Play" at bounding box center [632, 213] width 215 height 40
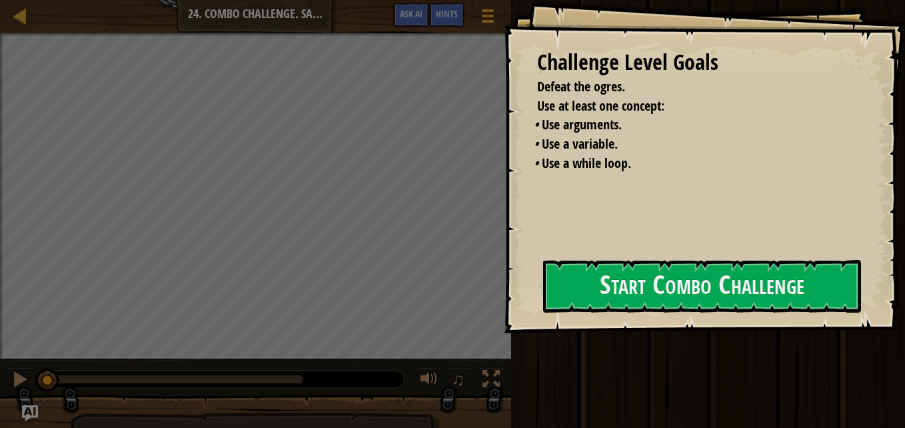
click at [869, 391] on div "Run ⇧↵ Submit Done" at bounding box center [706, 210] width 398 height 421
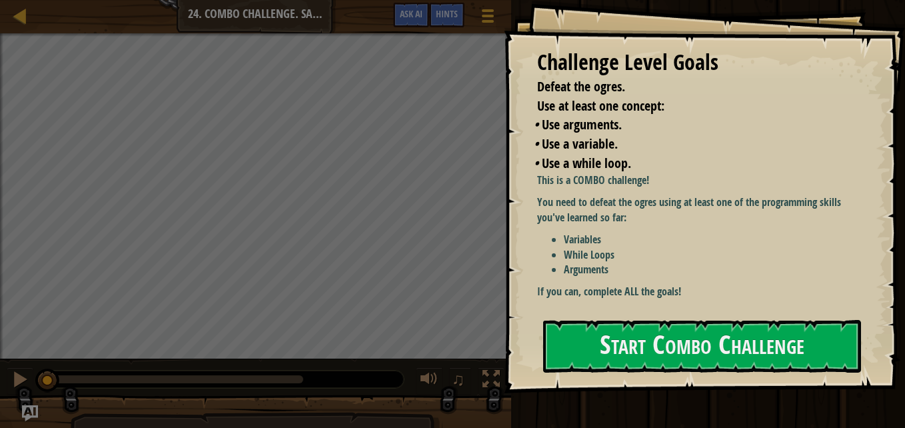
click at [769, 289] on p "If you can, complete ALL the goals!" at bounding box center [702, 291] width 331 height 15
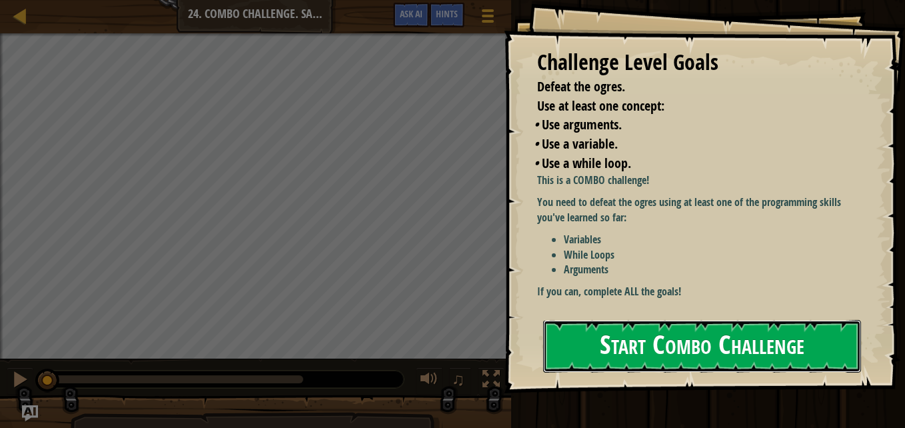
click at [735, 367] on button "Start Combo Challenge" at bounding box center [702, 346] width 318 height 53
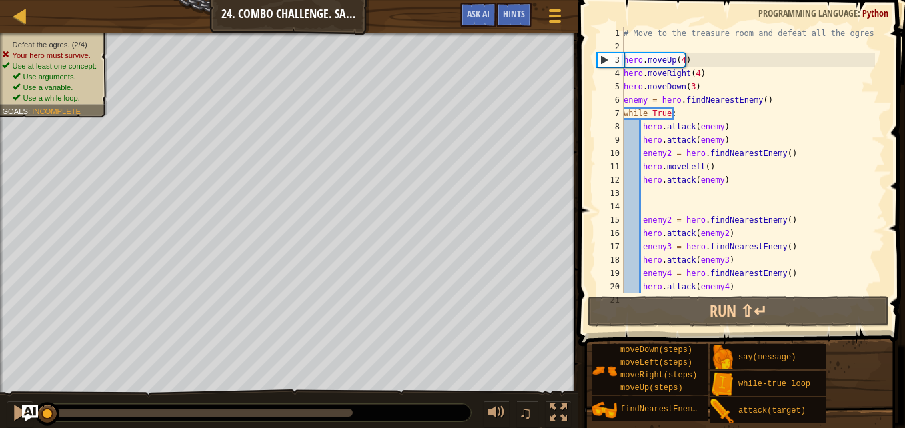
click at [764, 274] on div "# Move to the treasure room and defeat all the ogres. hero . moveUp ( 4 ) hero …" at bounding box center [748, 173] width 254 height 293
type textarea "enemy4 = hero.findNearestEnemy()"
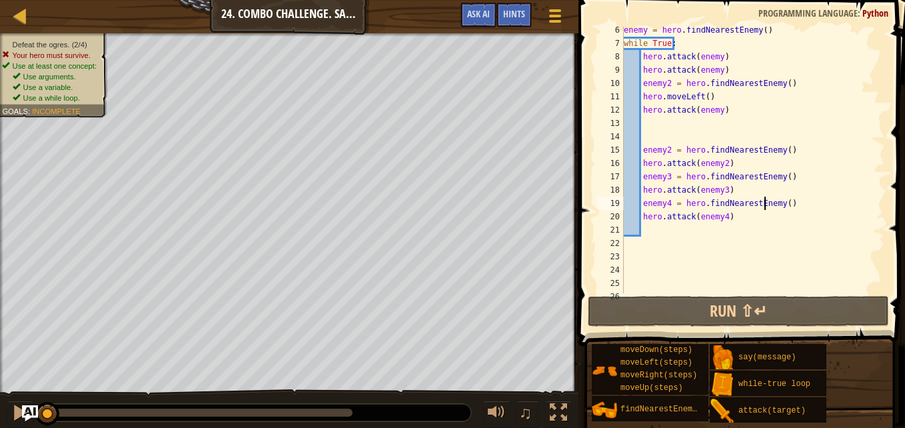
scroll to position [70, 0]
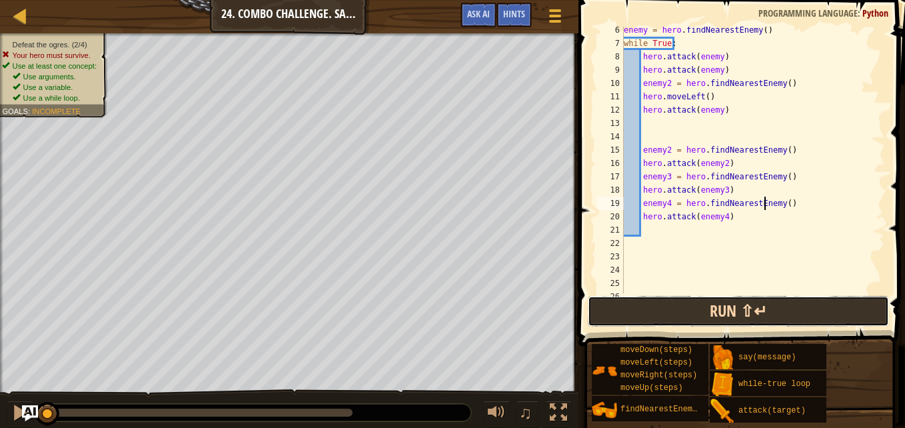
click at [724, 315] on button "Run ⇧↵" at bounding box center [738, 311] width 301 height 31
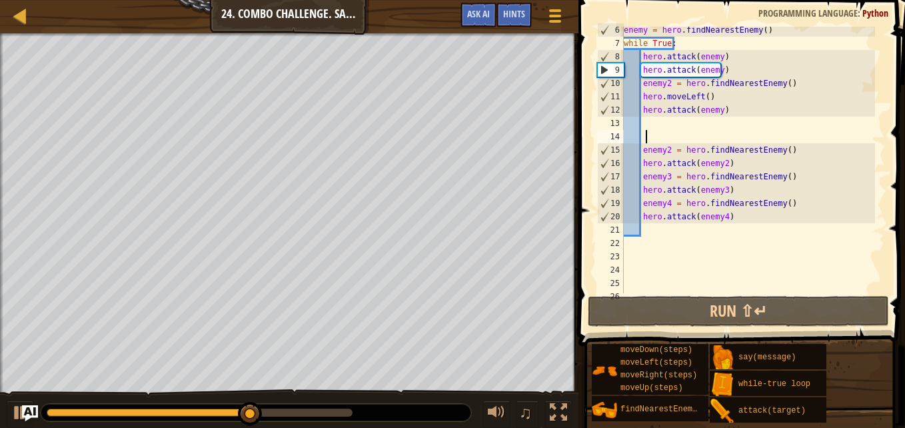
click at [711, 131] on div "enemy = hero . findNearestEnemy ( ) while True : hero . attack ( enemy ) hero .…" at bounding box center [748, 169] width 254 height 293
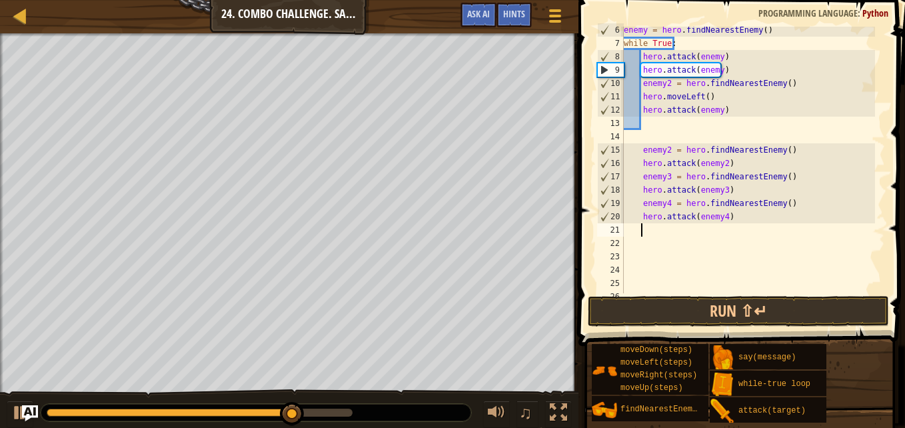
click at [710, 227] on div "enemy = hero . findNearestEnemy ( ) while True : hero . attack ( enemy ) hero .…" at bounding box center [748, 169] width 254 height 293
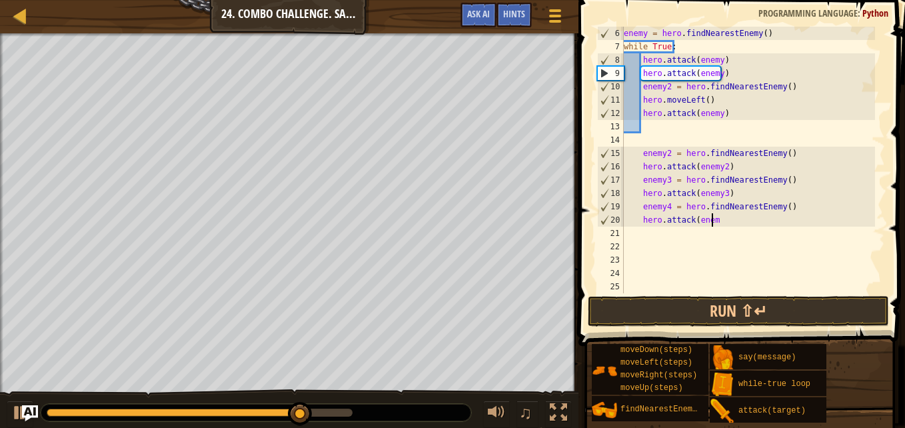
scroll to position [67, 0]
type textarea "h"
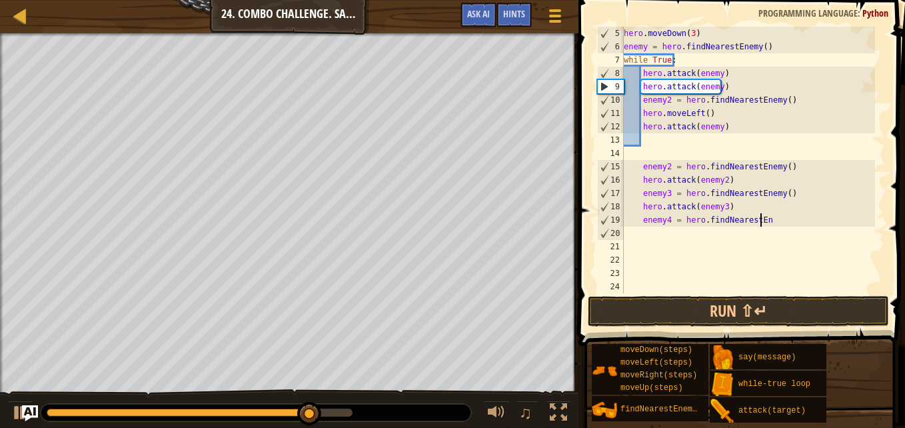
scroll to position [53, 0]
type textarea "e"
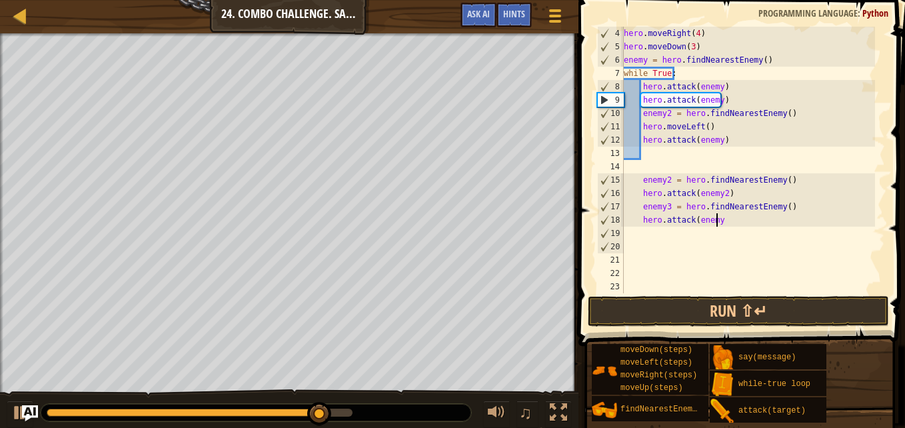
scroll to position [40, 0]
type textarea "h"
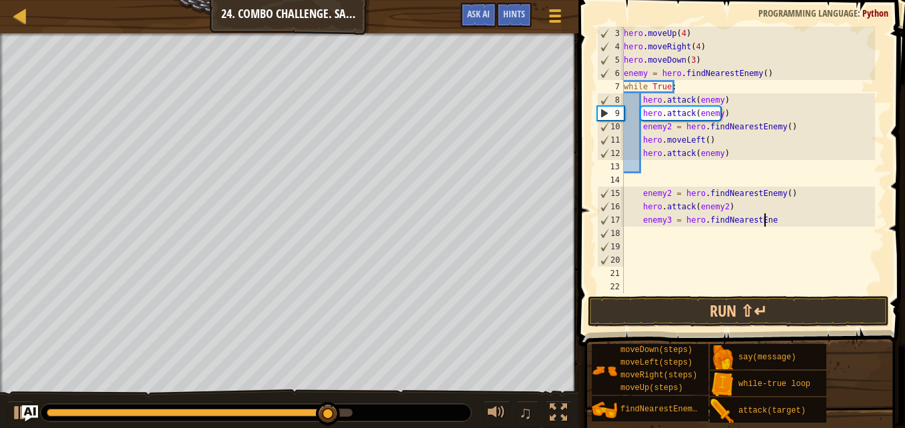
scroll to position [27, 0]
type textarea "e"
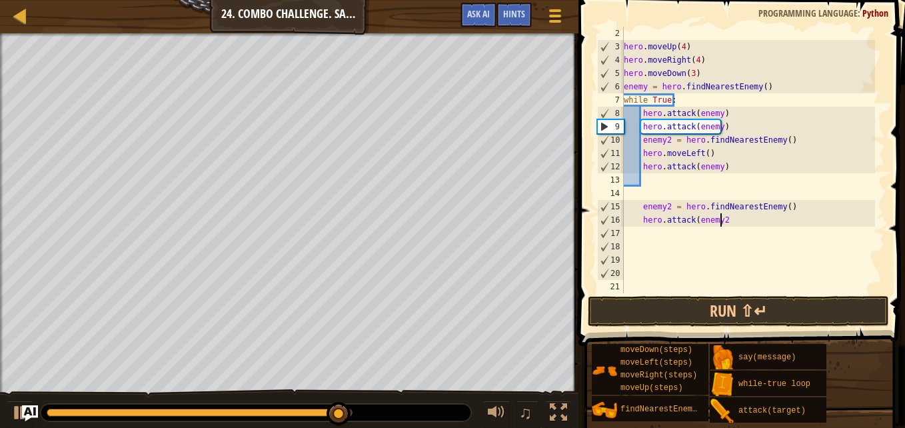
scroll to position [13, 0]
type textarea "h"
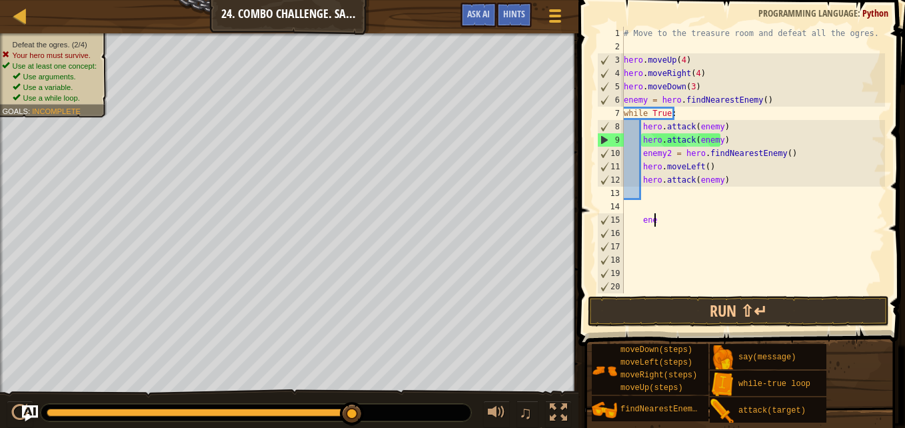
type textarea "e"
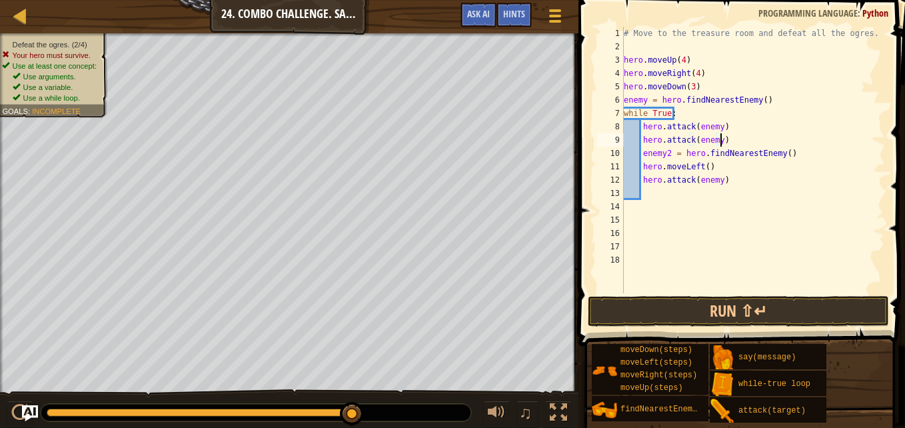
click at [722, 143] on div "# Move to the treasure room and defeat all the ogres. hero . moveUp ( 4 ) hero …" at bounding box center [753, 173] width 264 height 293
type textarea "h"
click at [716, 179] on div "# Move to the treasure room and defeat all the ogres. hero . moveUp ( 4 ) hero …" at bounding box center [753, 173] width 264 height 293
type textarea "hero.attack(enemy2)"
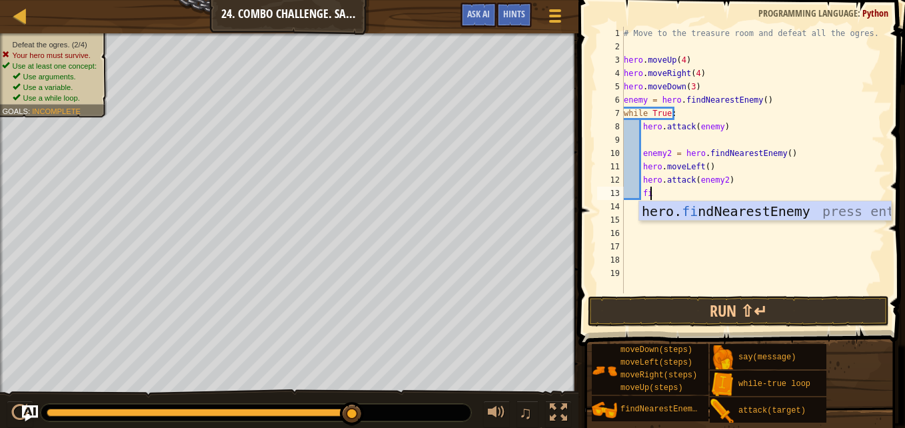
type textarea "fin"
click at [675, 217] on div "hero. fin dNearestEnemy press enter" at bounding box center [765, 231] width 252 height 60
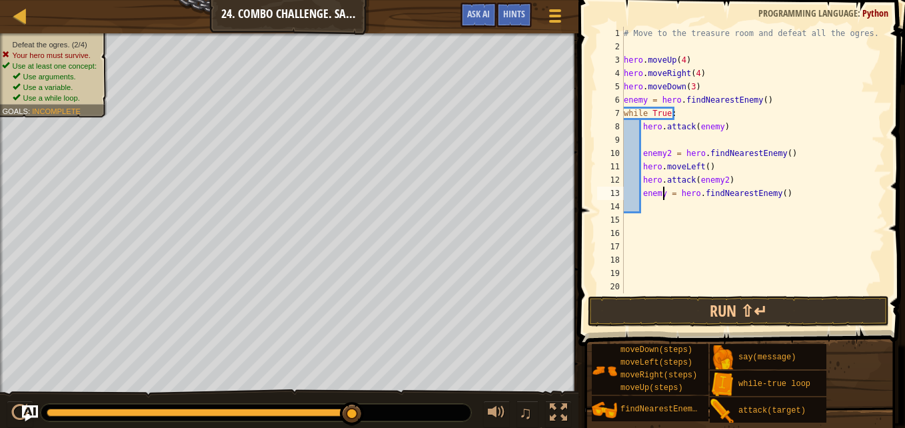
click at [662, 191] on div "# Move to the treasure room and defeat all the ogres. hero . moveUp ( 4 ) hero …" at bounding box center [753, 173] width 264 height 293
type textarea "enemy3 = hero.findNearestEnemy()"
click at [661, 205] on div "# Move to the treasure room and defeat all the ogres. hero . moveUp ( 4 ) hero …" at bounding box center [753, 173] width 264 height 293
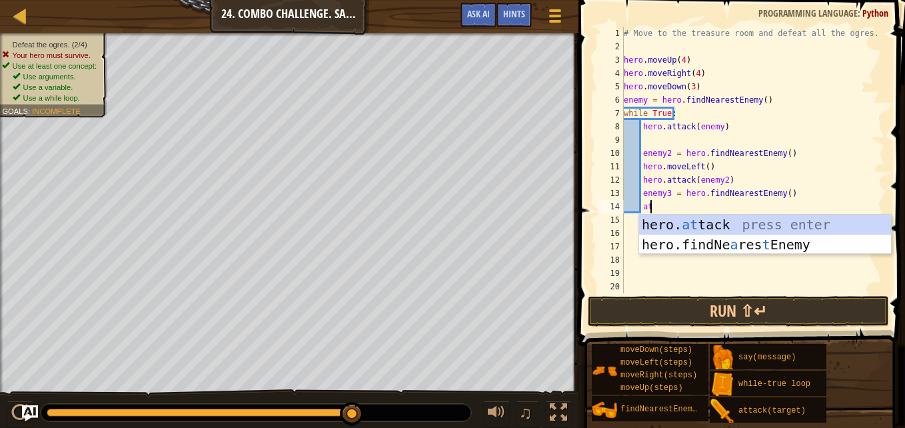
scroll to position [6, 2]
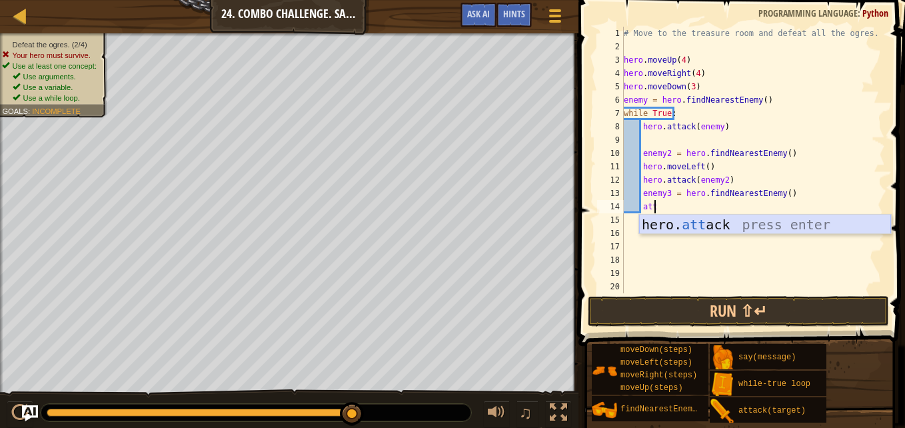
click at [651, 225] on div "hero. att ack press enter" at bounding box center [765, 245] width 252 height 60
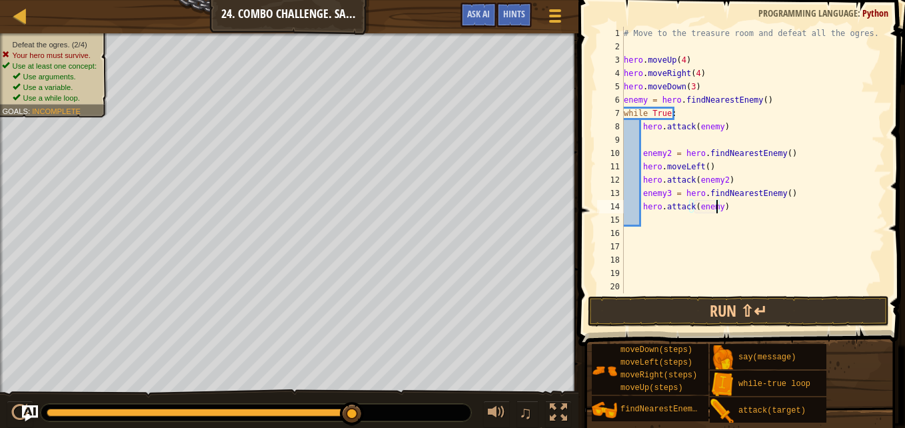
type textarea "hero.attack(enemy3)"
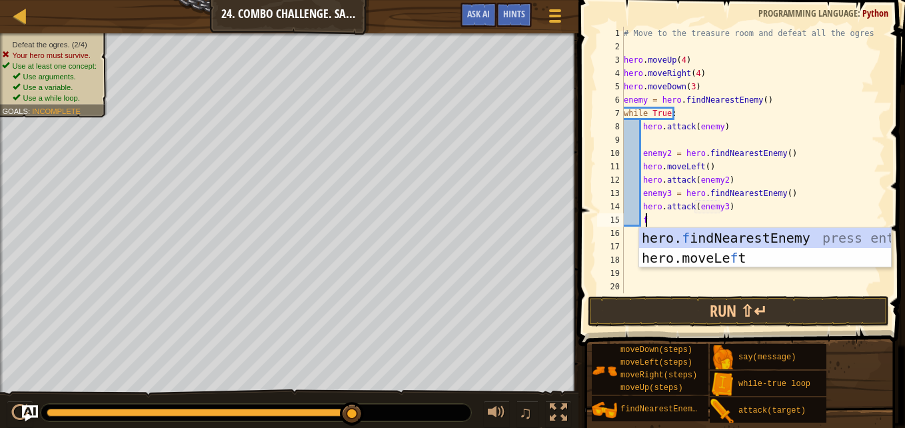
type textarea "fi"
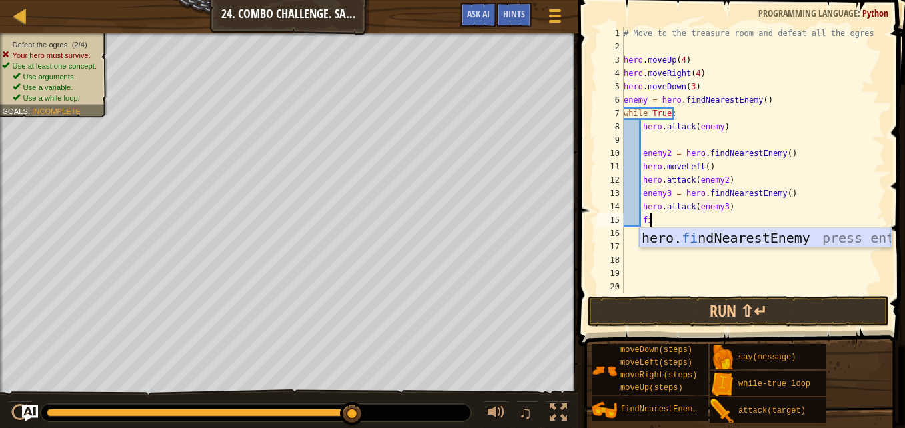
click at [700, 235] on div "hero. fi ndNearestEnemy press enter" at bounding box center [765, 258] width 252 height 60
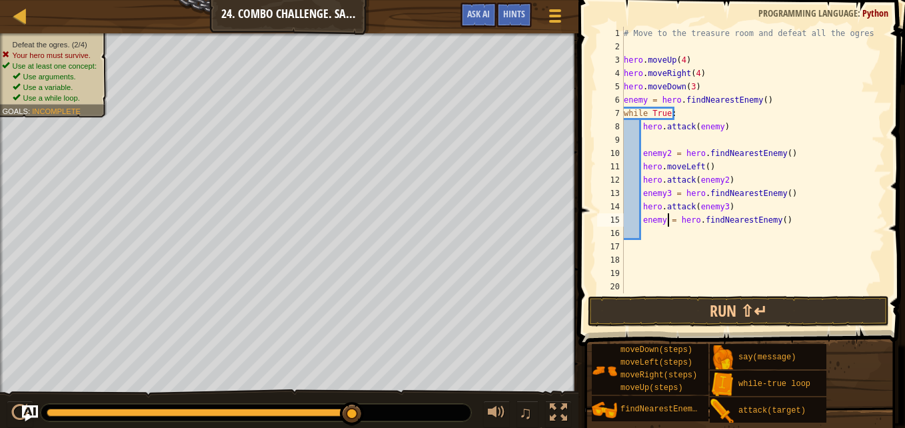
click at [666, 221] on div "# Move to the treasure room and defeat all the ogres. hero . moveUp ( 4 ) hero …" at bounding box center [748, 173] width 254 height 293
click at [662, 221] on div "# Move to the treasure room and defeat all the ogres. hero . moveUp ( 4 ) hero …" at bounding box center [748, 173] width 254 height 293
type textarea "enemy4 = hero.findNearestEnemy()"
click at [662, 230] on div "# Move to the treasure room and defeat all the ogres. hero . moveUp ( 4 ) hero …" at bounding box center [748, 173] width 254 height 293
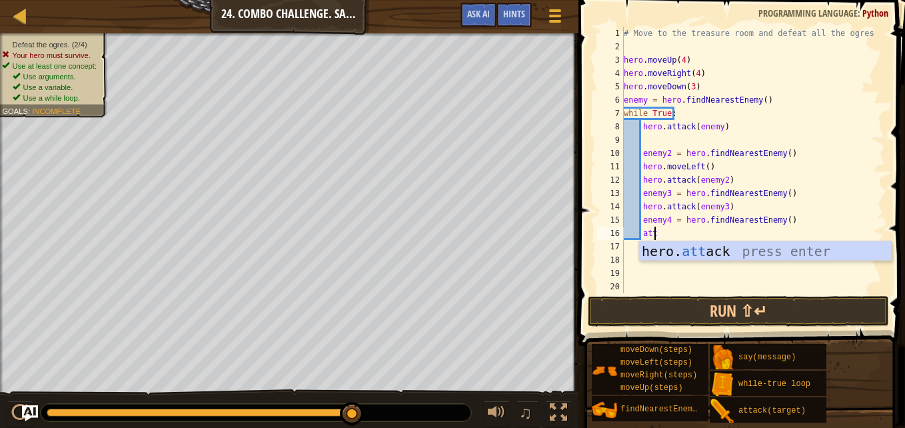
scroll to position [6, 2]
click at [691, 245] on div "hero. att ack press enter" at bounding box center [765, 271] width 252 height 60
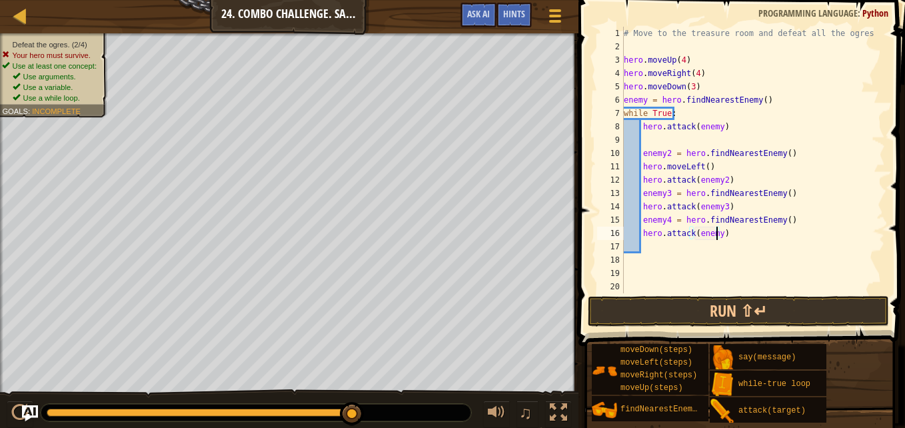
scroll to position [6, 8]
type textarea "hero.attack(enemy4)"
click at [674, 303] on button "Run ⇧↵" at bounding box center [738, 311] width 301 height 31
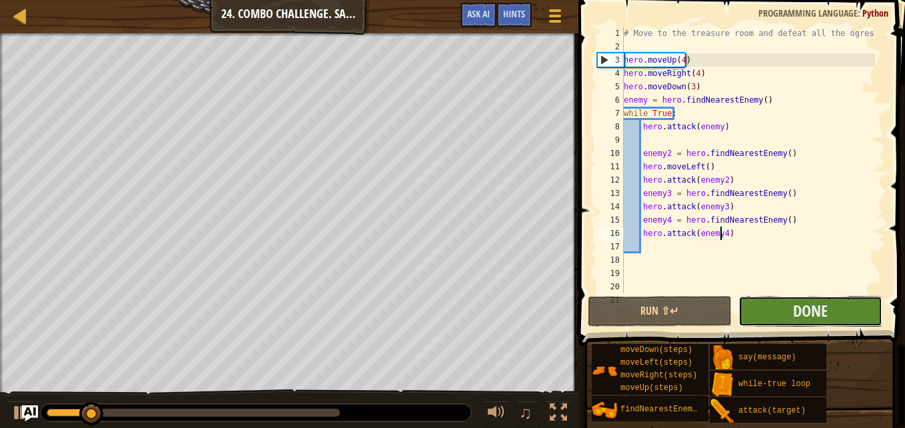
click at [755, 301] on button "Done" at bounding box center [810, 311] width 144 height 31
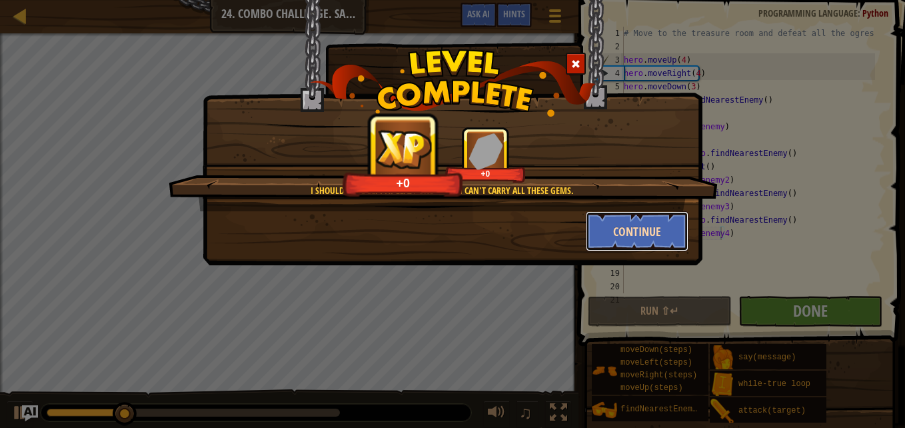
click at [628, 224] on button "Continue" at bounding box center [637, 231] width 103 height 40
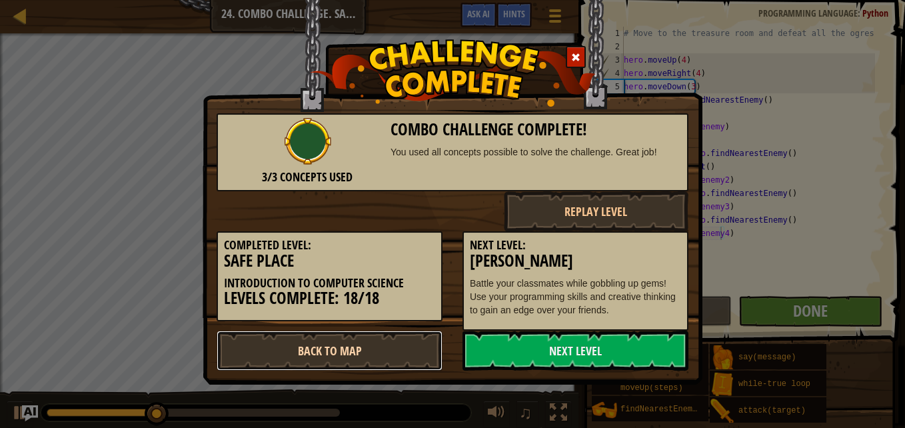
click at [386, 342] on link "Back to Map" at bounding box center [330, 351] width 226 height 40
